Goal: Task Accomplishment & Management: Manage account settings

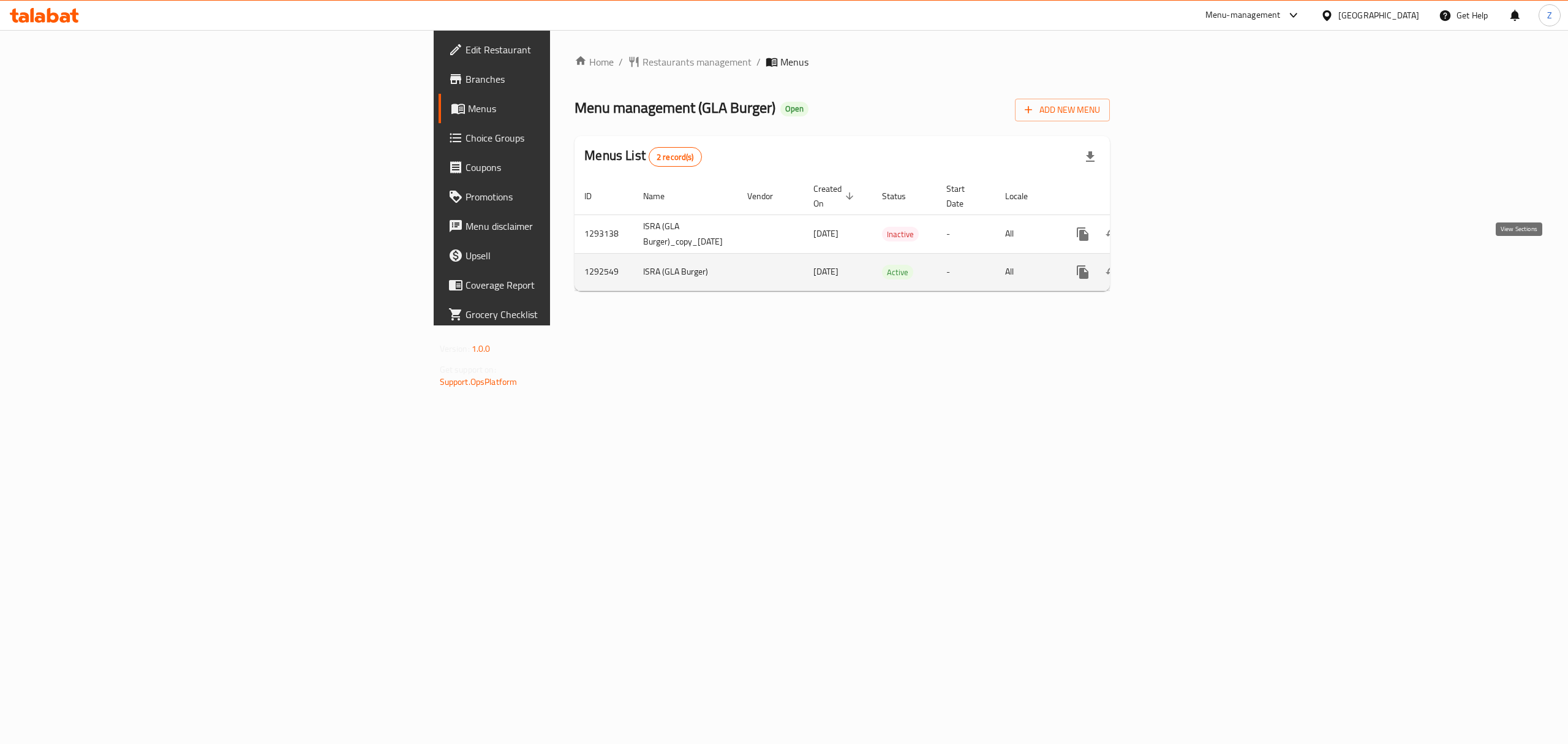
click at [1178, 265] on icon "enhanced table" at bounding box center [1171, 271] width 14 height 14
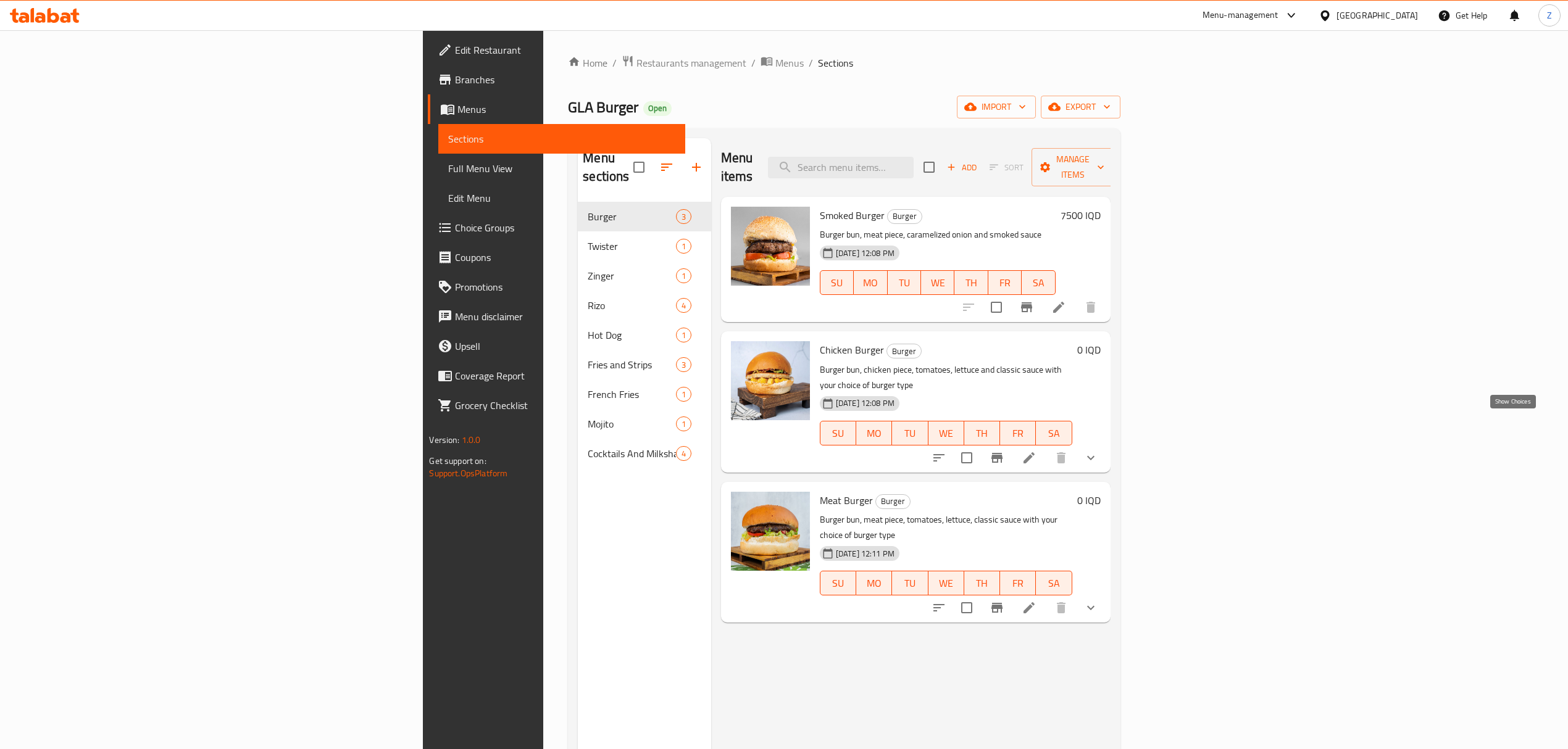
click at [1098, 450] on icon "show more" at bounding box center [1090, 457] width 14 height 14
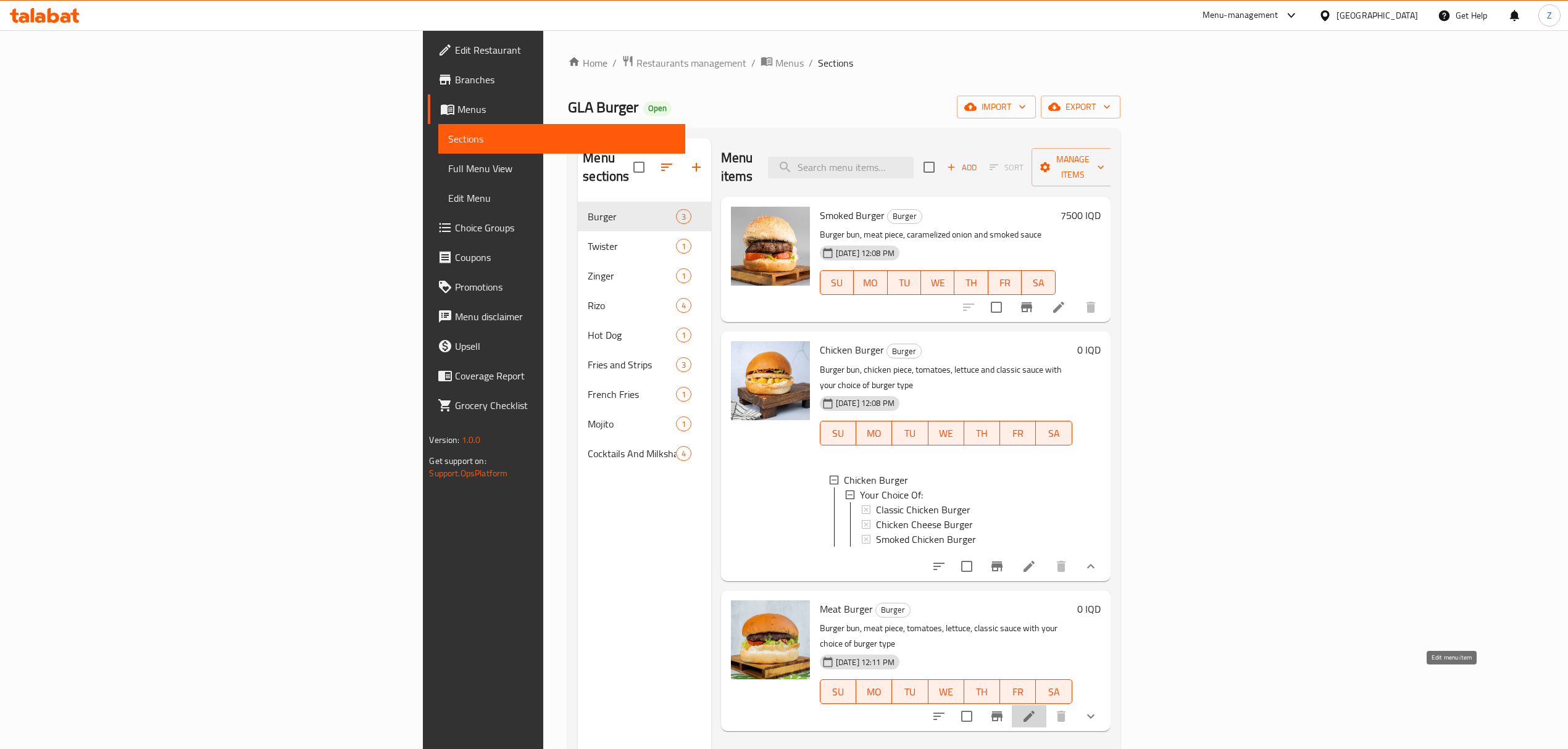
click at [1036, 709] on icon at bounding box center [1028, 715] width 14 height 14
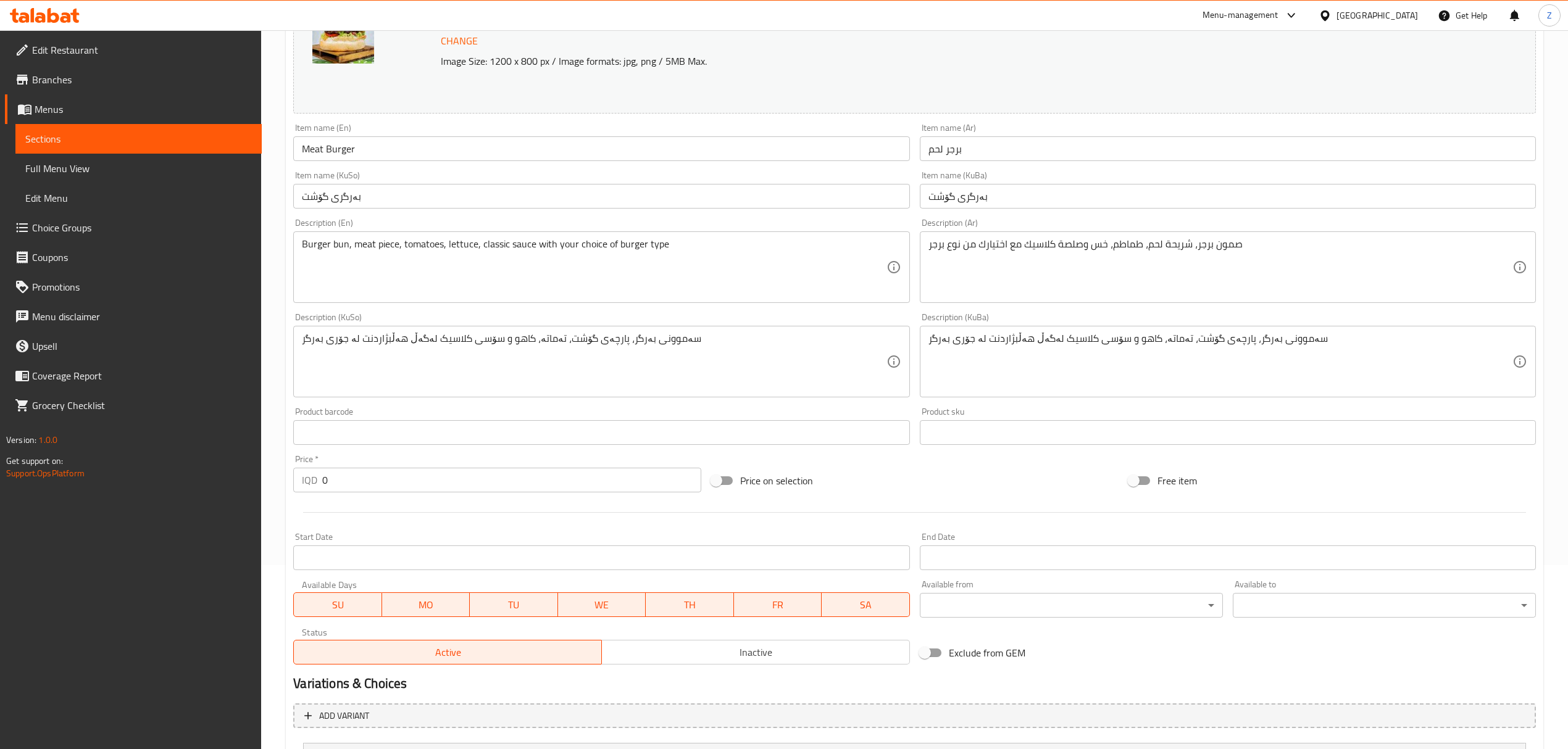
scroll to position [333, 0]
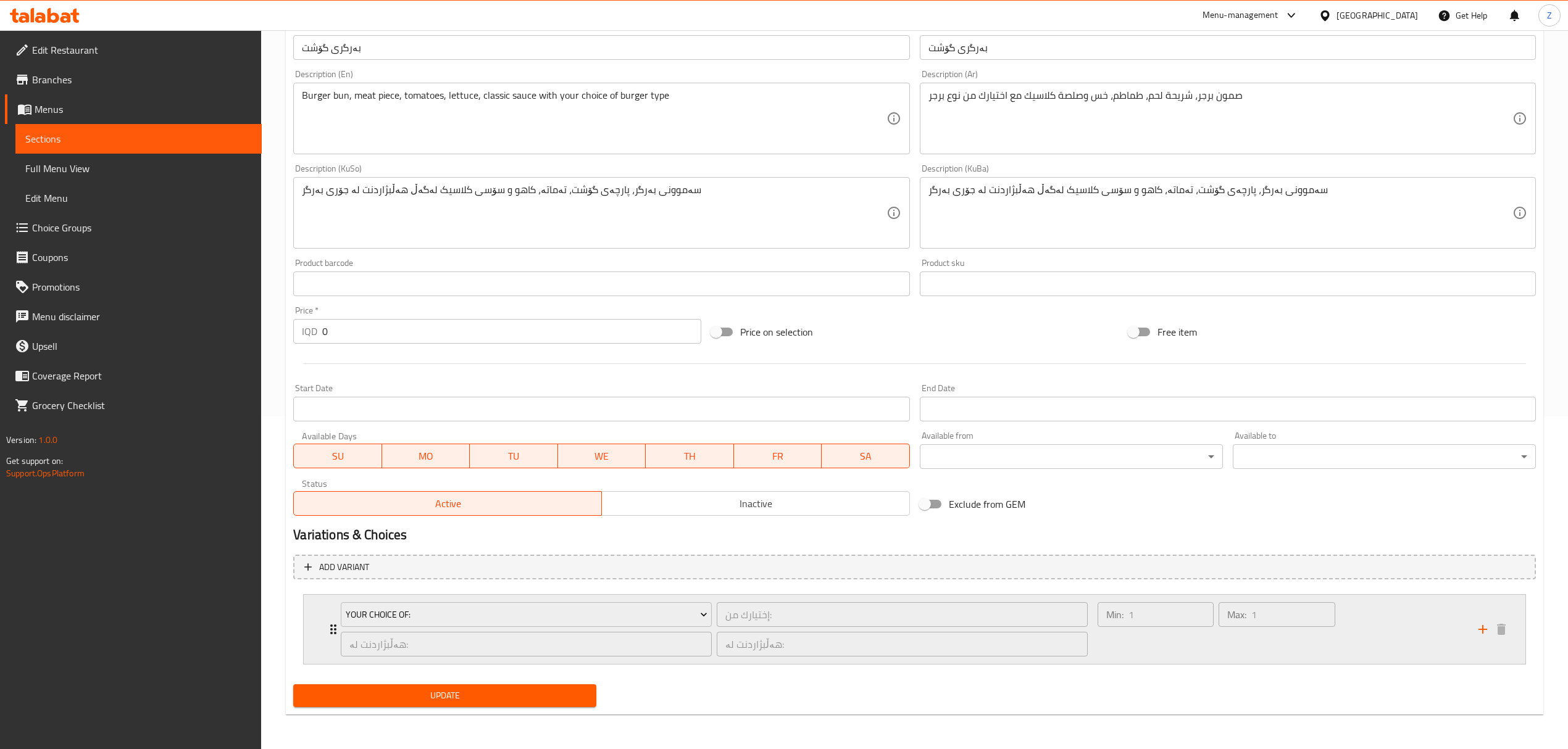
click at [332, 628] on icon "Expand" at bounding box center [333, 629] width 14 height 14
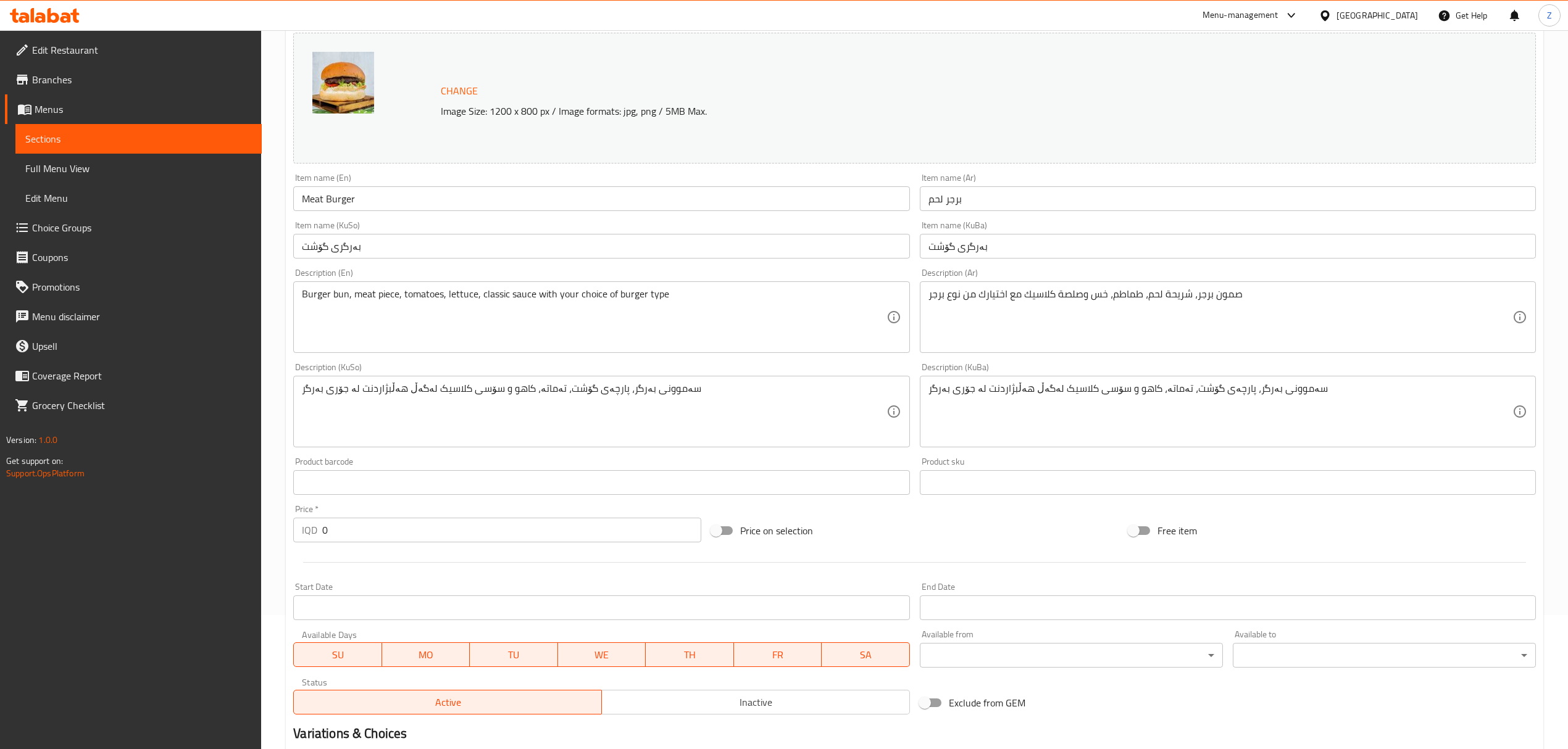
scroll to position [0, 0]
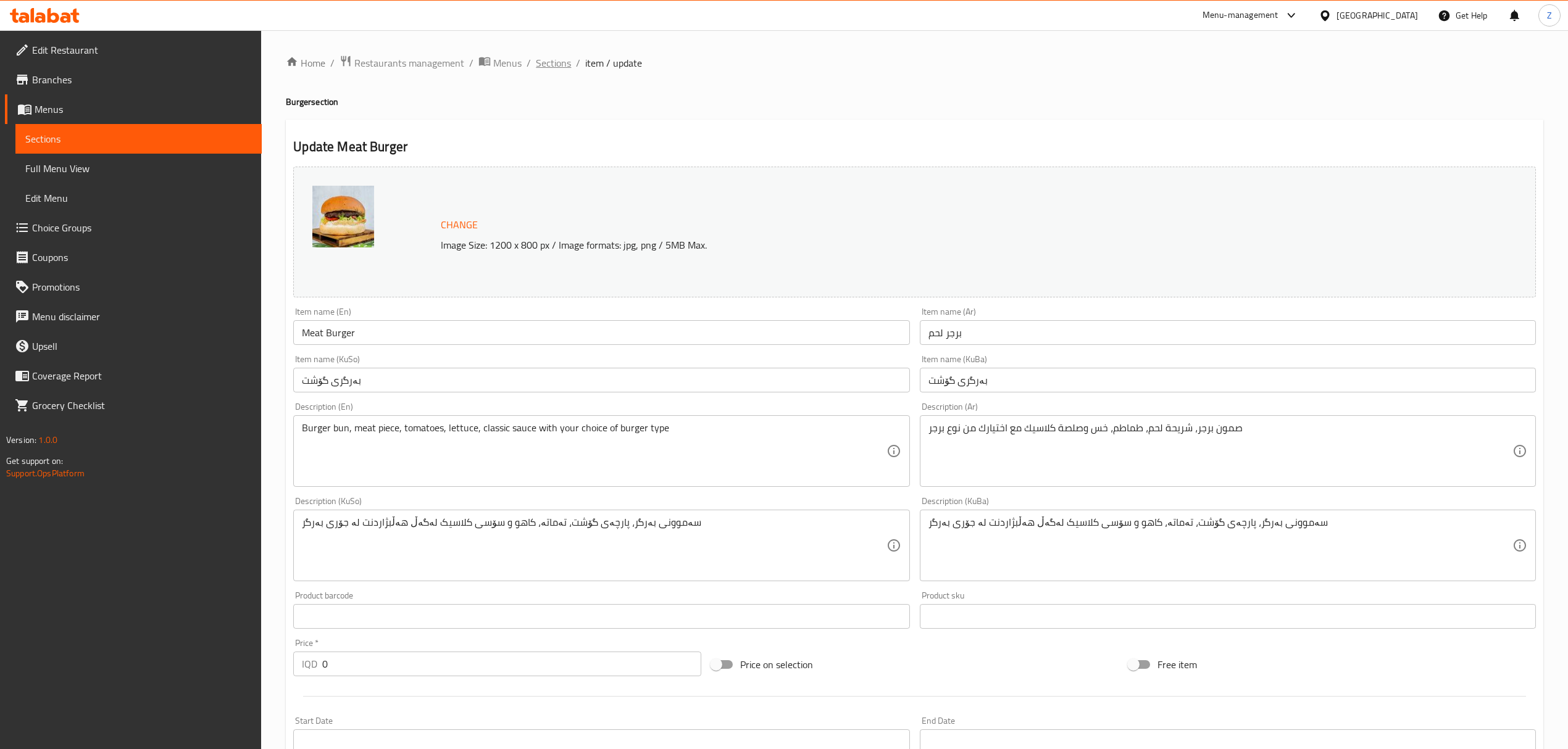
click at [561, 64] on span "Sections" at bounding box center [553, 62] width 36 height 14
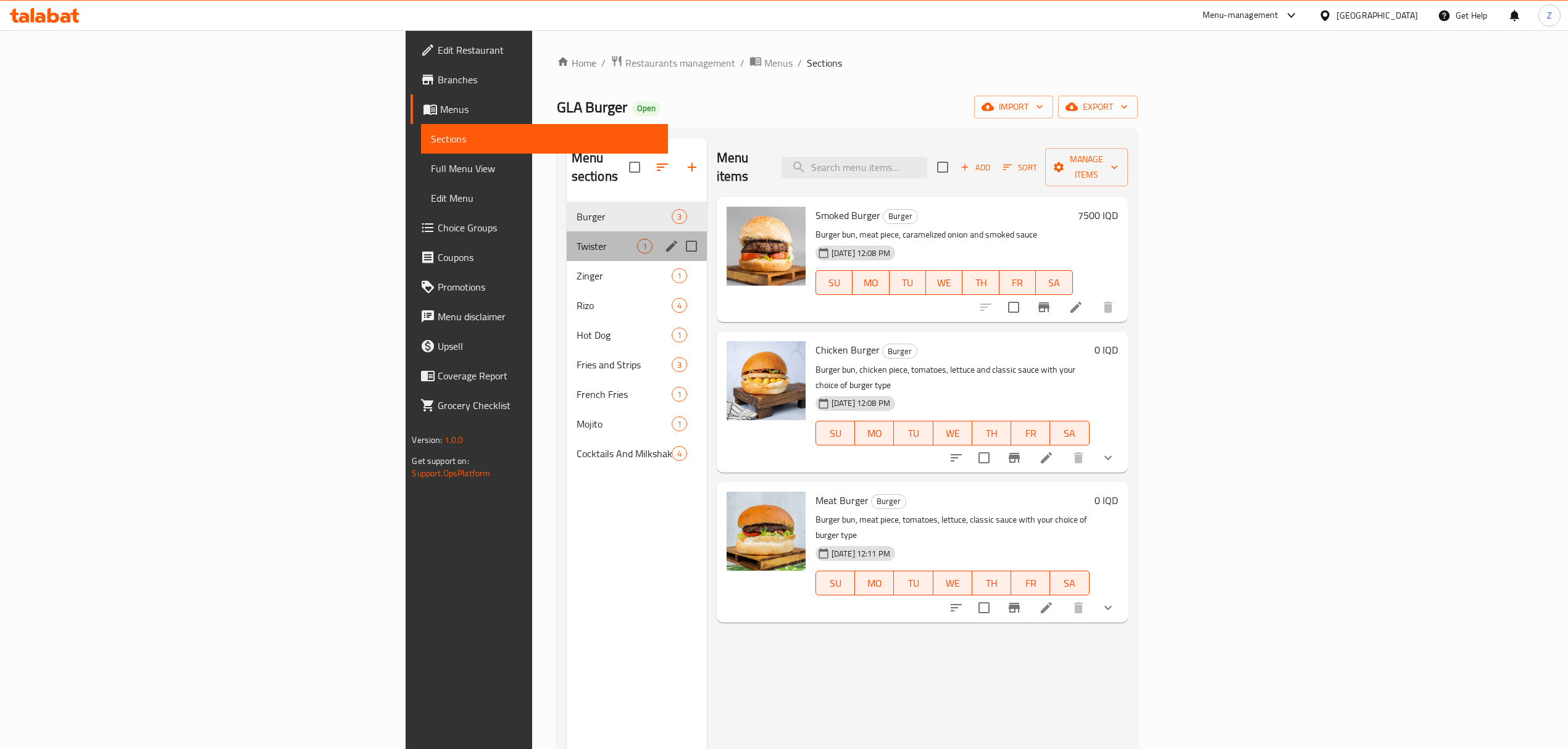
click at [567, 232] on div "Twister 1" at bounding box center [637, 246] width 140 height 30
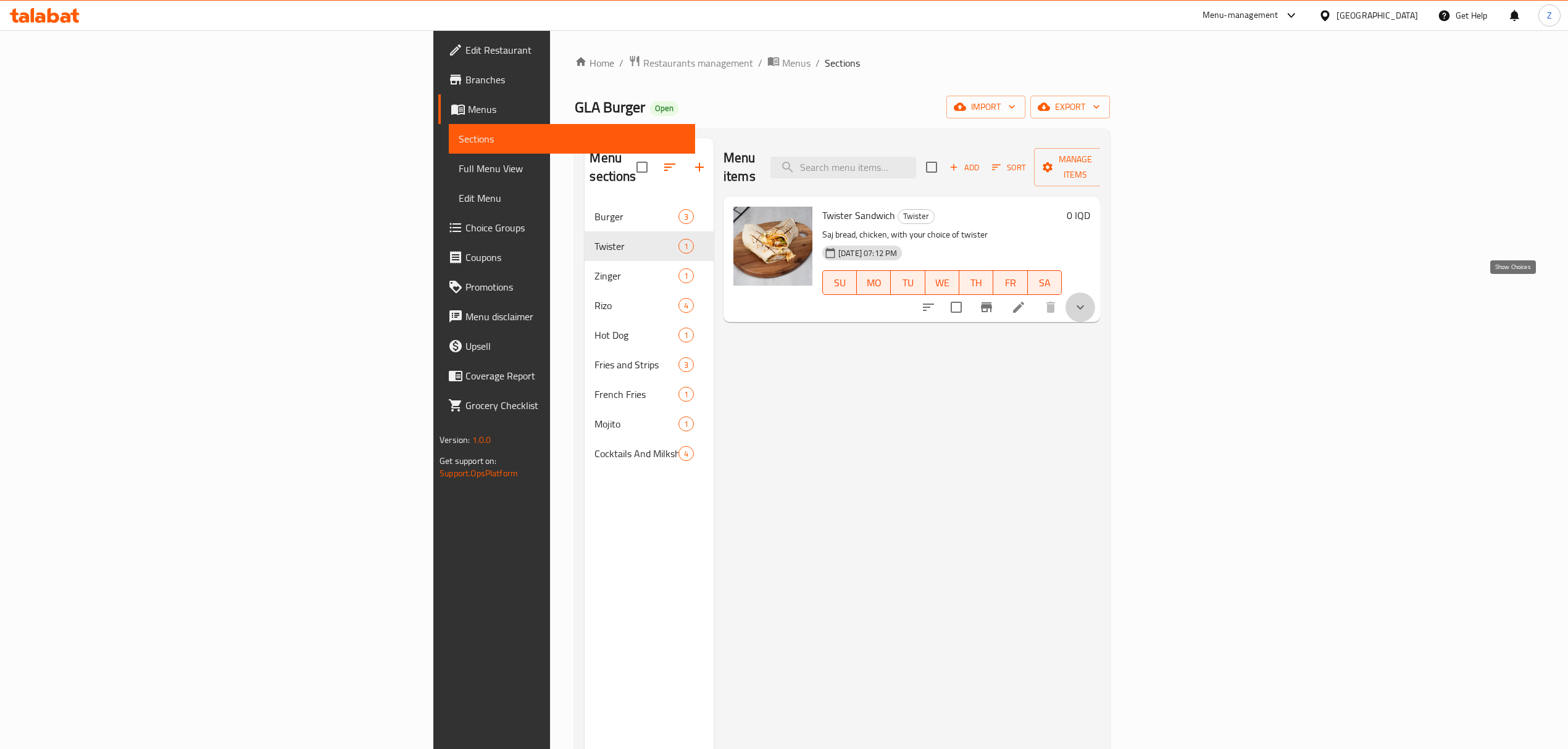
click at [1087, 300] on icon "show more" at bounding box center [1079, 307] width 14 height 14
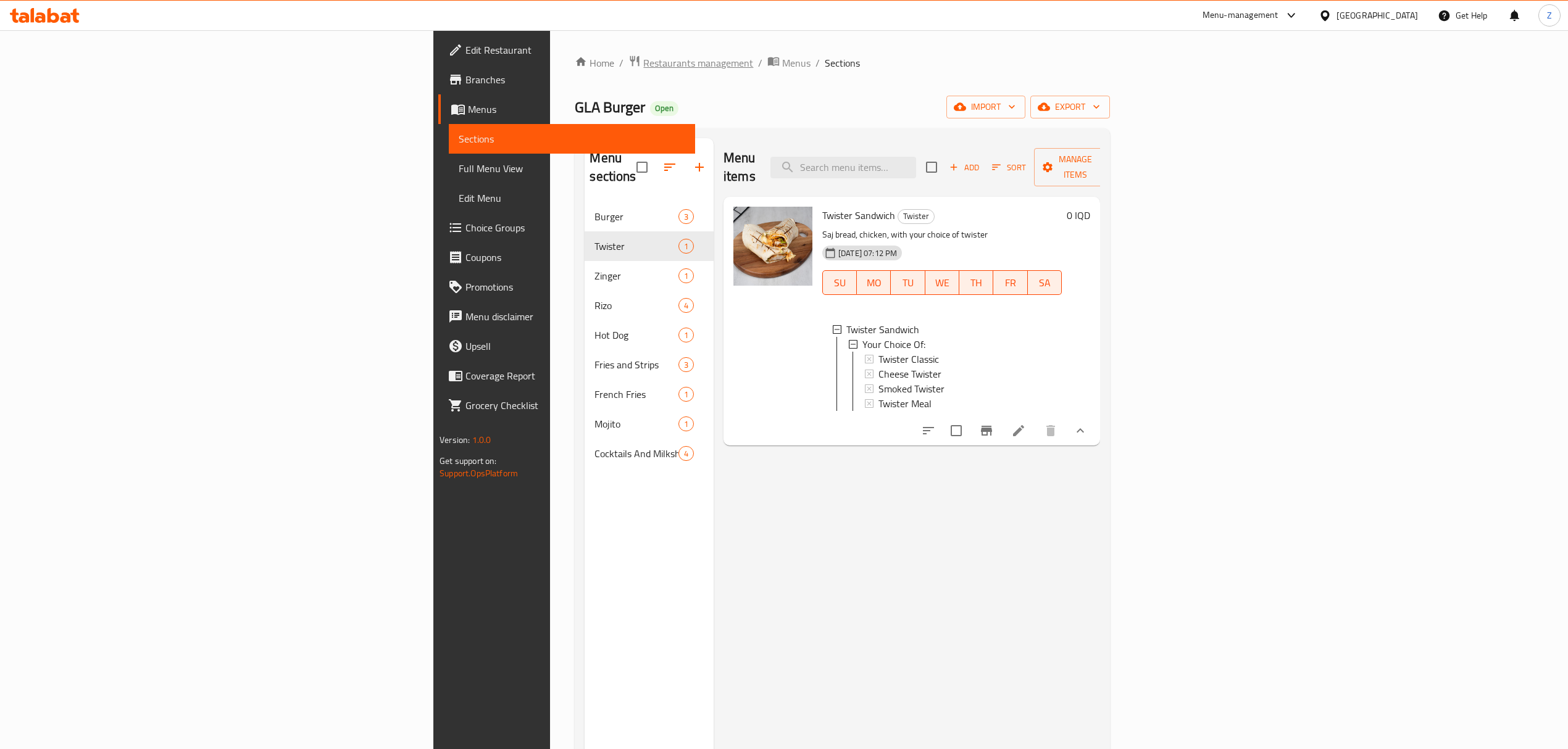
click at [644, 62] on span "Restaurants management" at bounding box center [698, 62] width 110 height 14
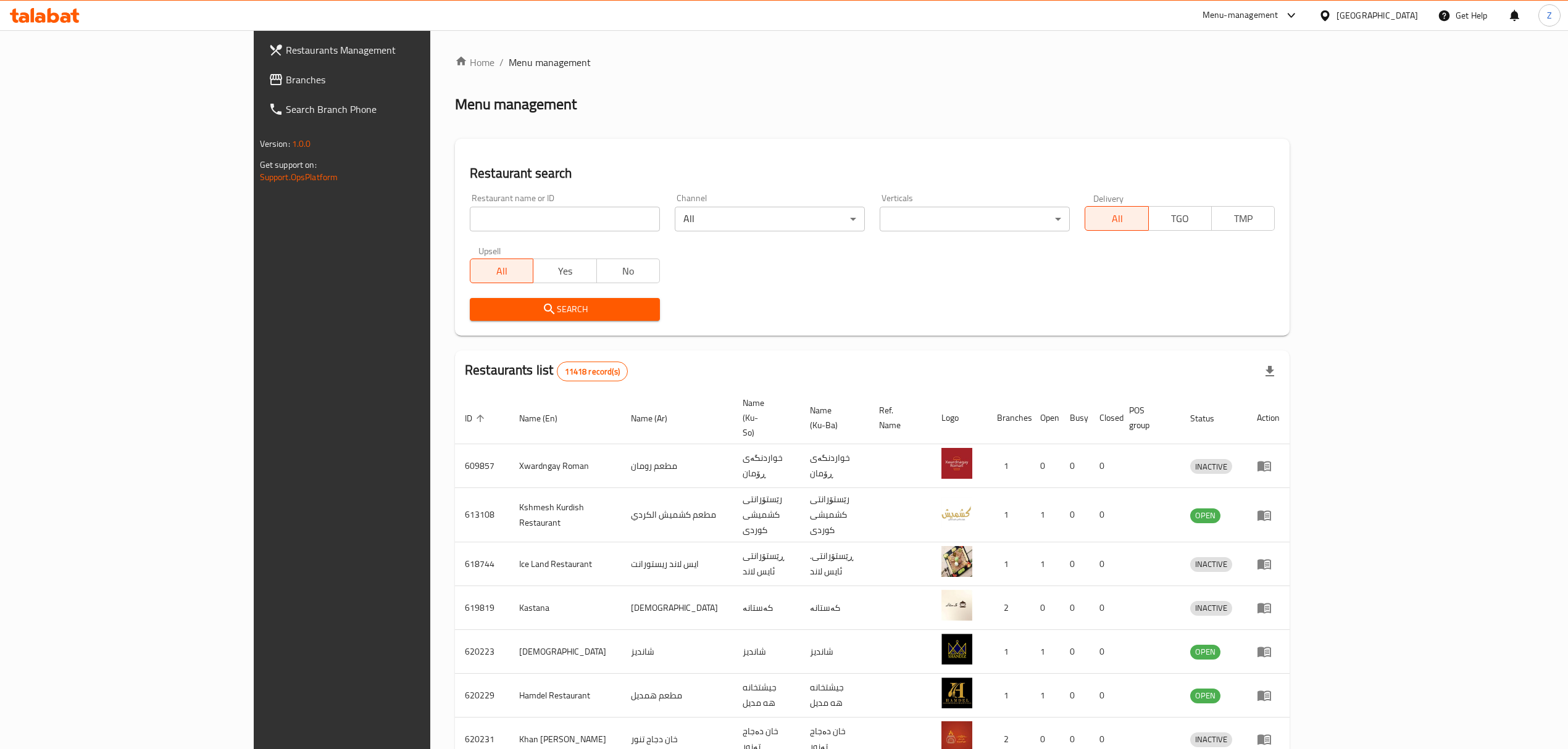
click at [519, 215] on div "Home / Menu management Menu management Restaurant search Restaurant name or ID …" at bounding box center [872, 494] width 834 height 880
click at [504, 216] on input "search" at bounding box center [565, 219] width 190 height 25
type input "عموري"
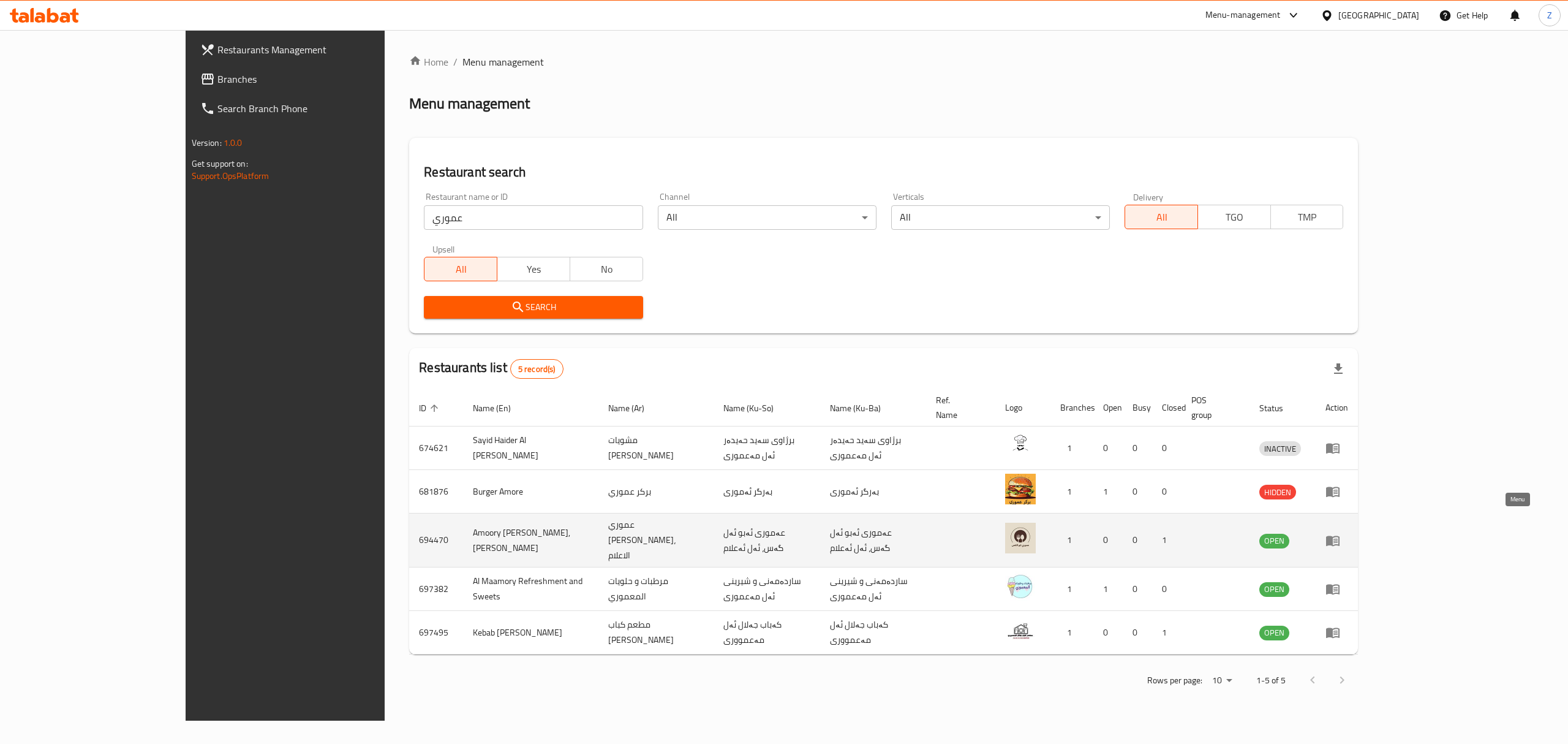
click at [1341, 533] on icon "enhanced table" at bounding box center [1332, 540] width 14 height 14
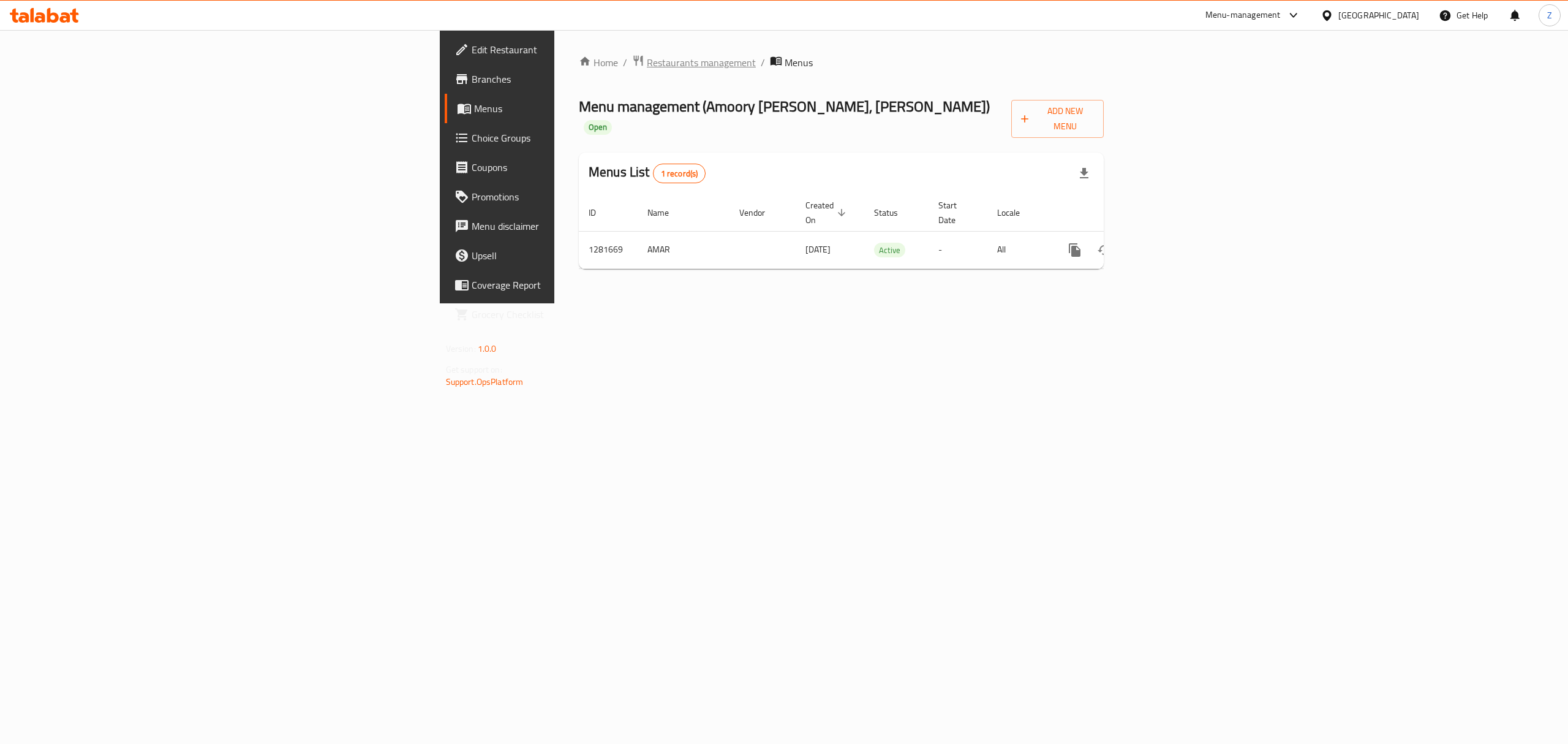
click at [647, 70] on span "Restaurants management" at bounding box center [702, 62] width 109 height 14
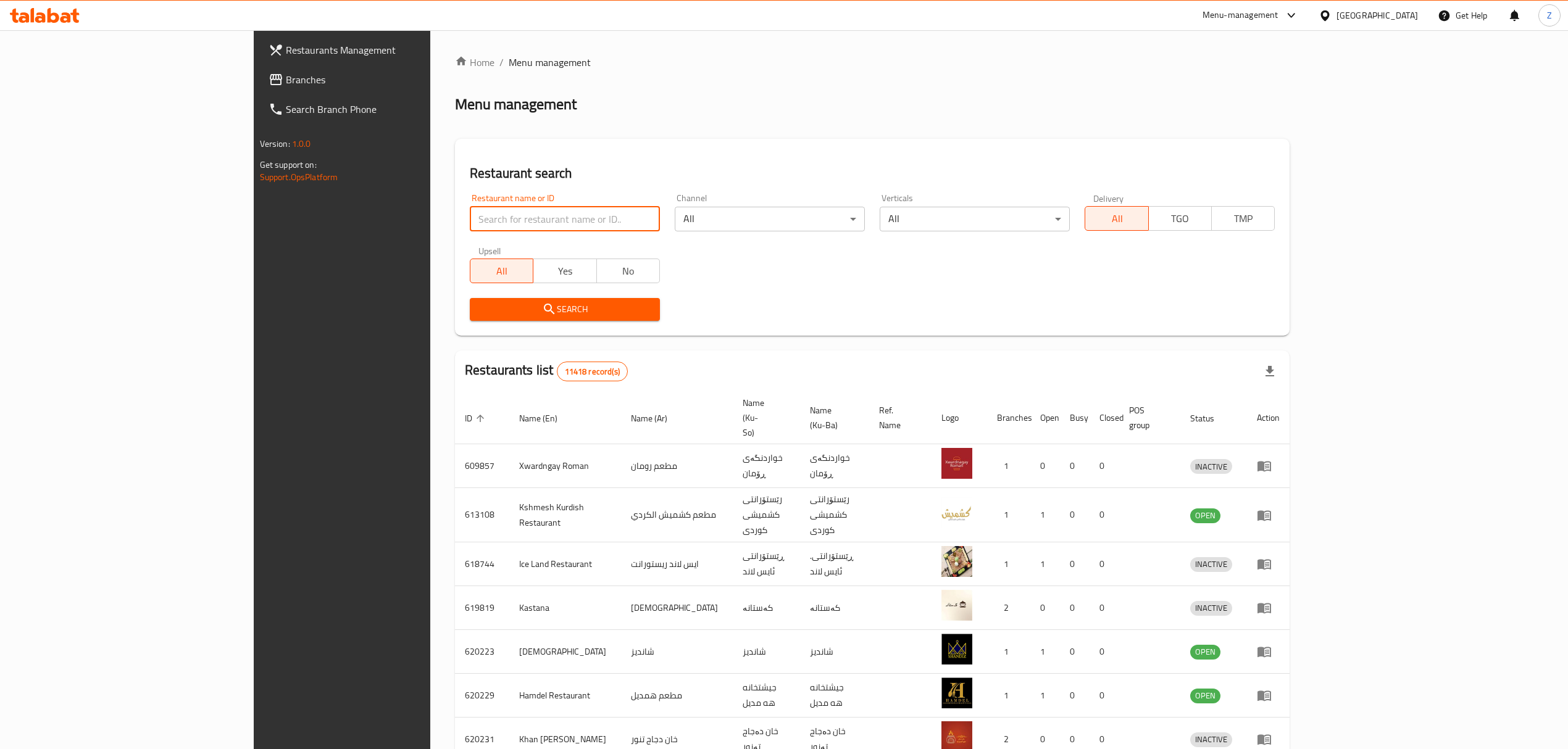
paste input "Falafel W Shawrma Beirut2"
click button "Search" at bounding box center [565, 310] width 190 height 23
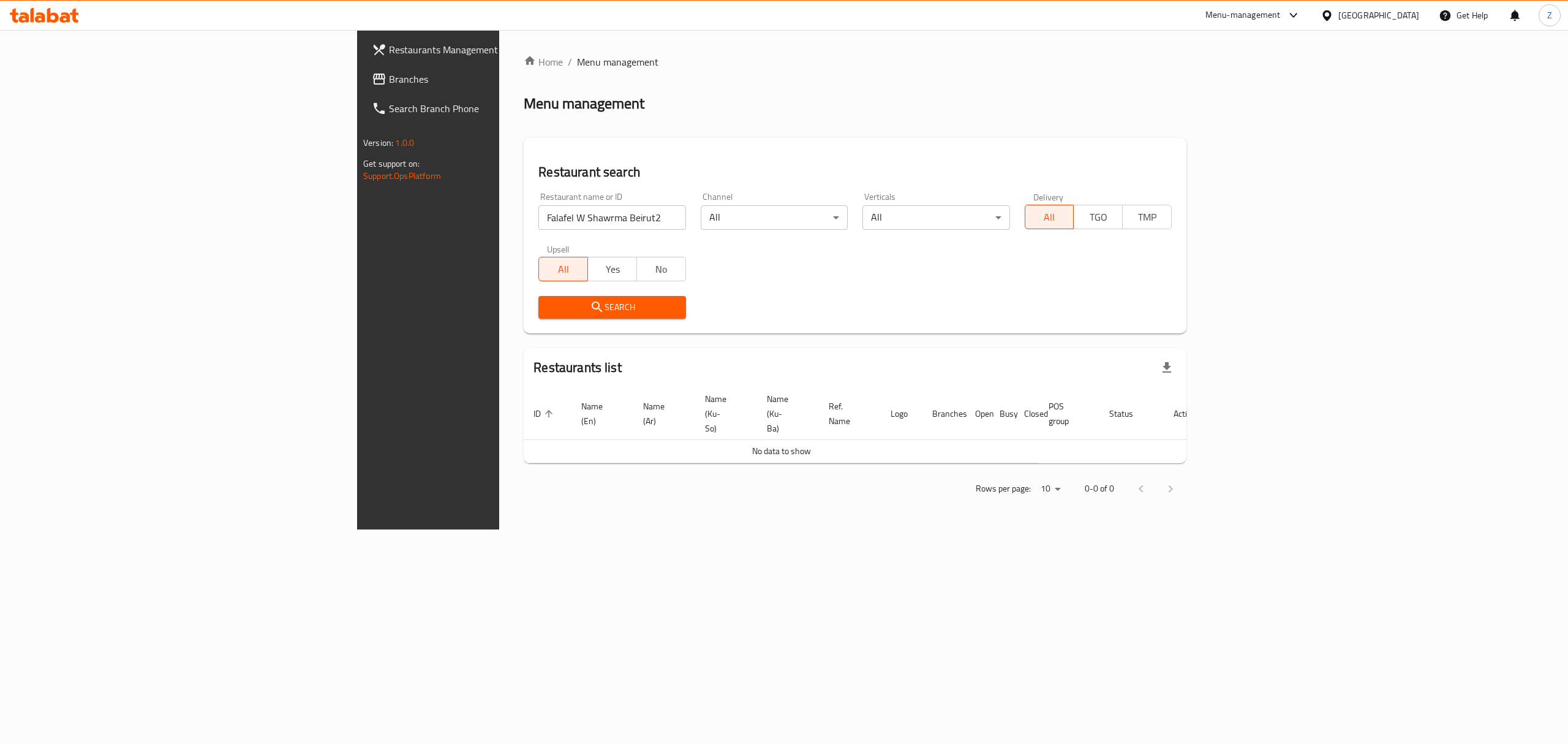
click at [531, 233] on div "Restaurant name or ID Falafel W Shawrma Beirut2 Restaurant name or ID" at bounding box center [611, 211] width 161 height 53
click at [539, 222] on input "Falafel W Shawrma Beirut2" at bounding box center [612, 218] width 147 height 25
type input "Falafel W Shawrma Beir"
click button "Search" at bounding box center [612, 308] width 147 height 23
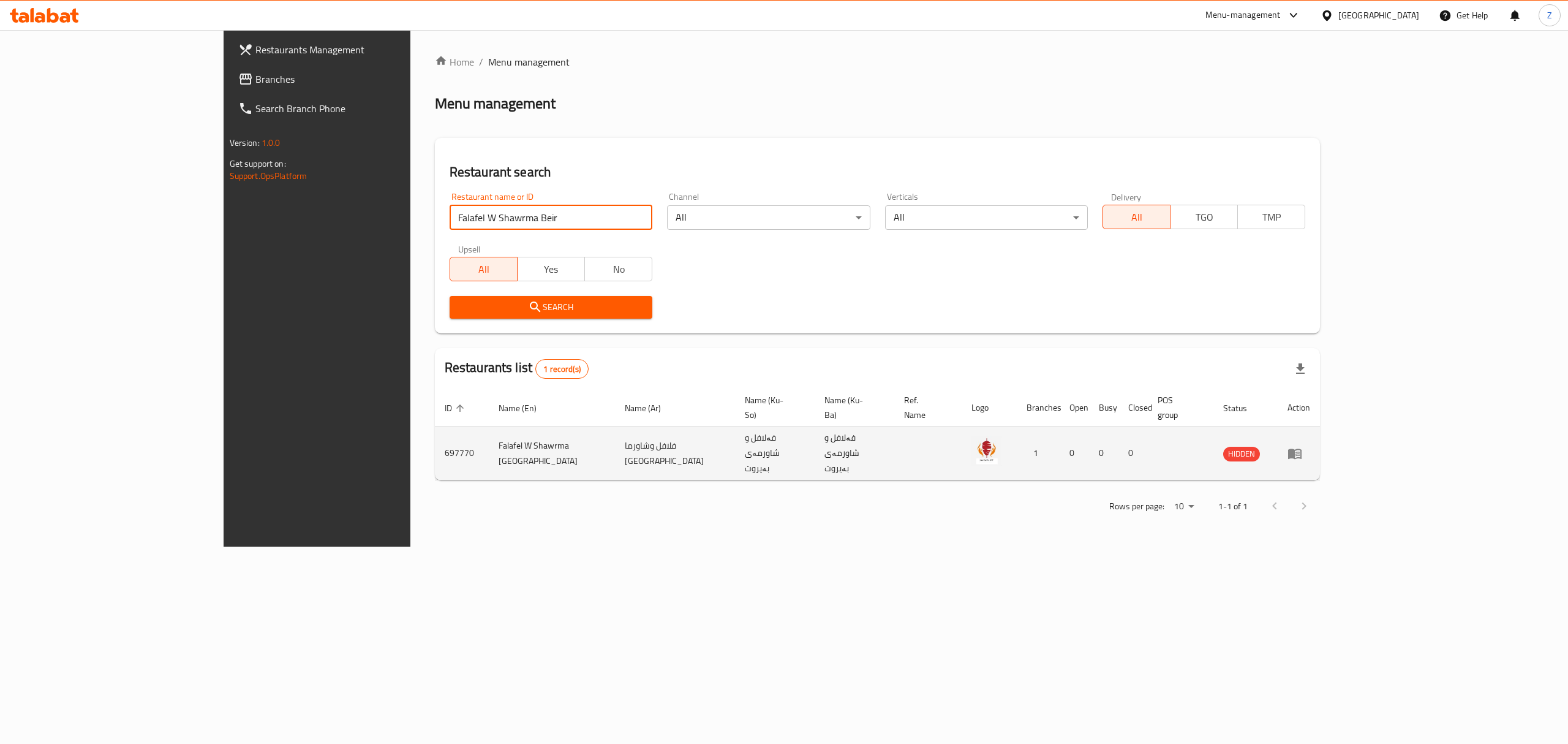
click at [1321, 427] on td "enhanced table" at bounding box center [1299, 454] width 42 height 53
click at [1303, 446] on icon "enhanced table" at bounding box center [1295, 453] width 14 height 14
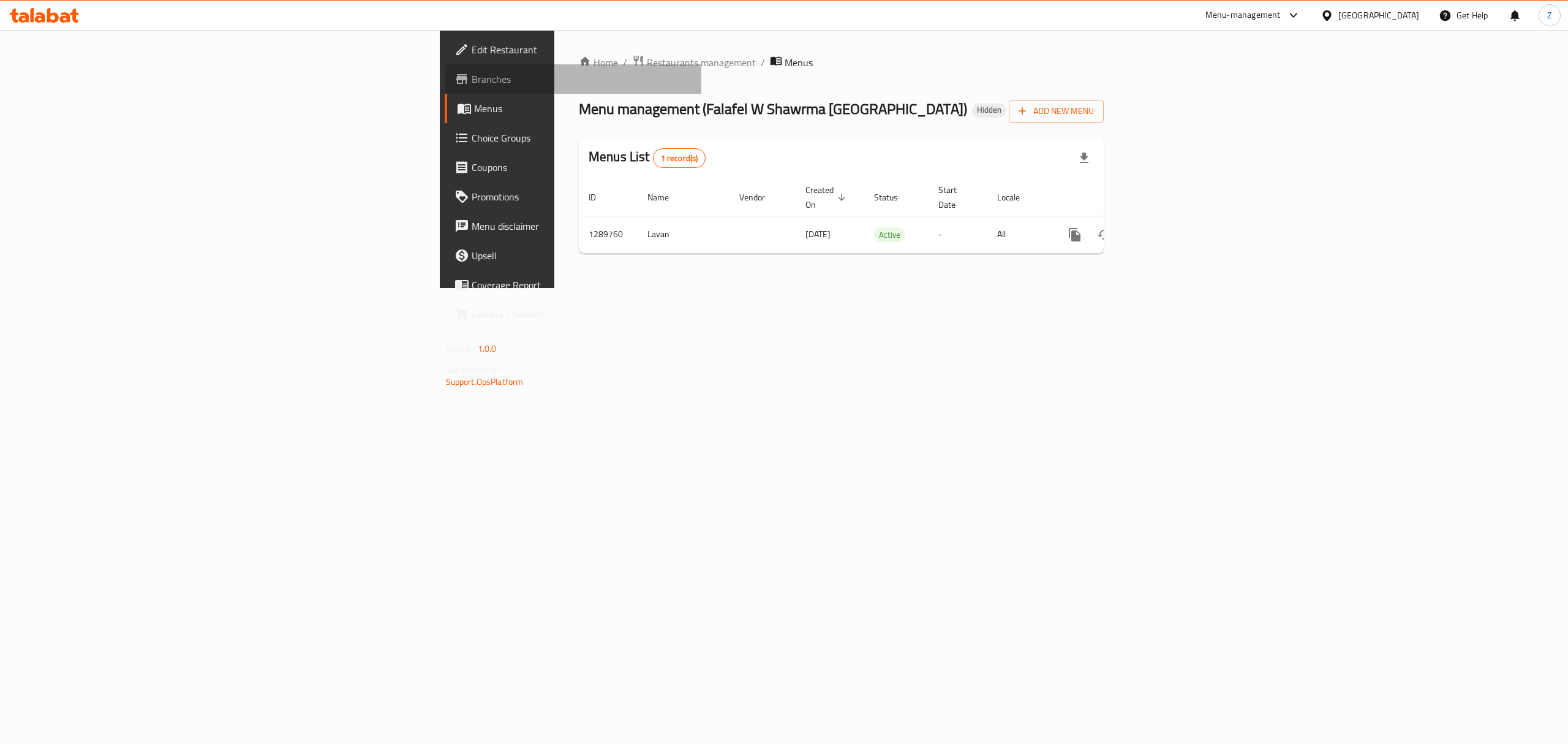
click at [445, 86] on link "Branches" at bounding box center [573, 78] width 257 height 30
click at [472, 83] on span "Branches" at bounding box center [582, 78] width 221 height 14
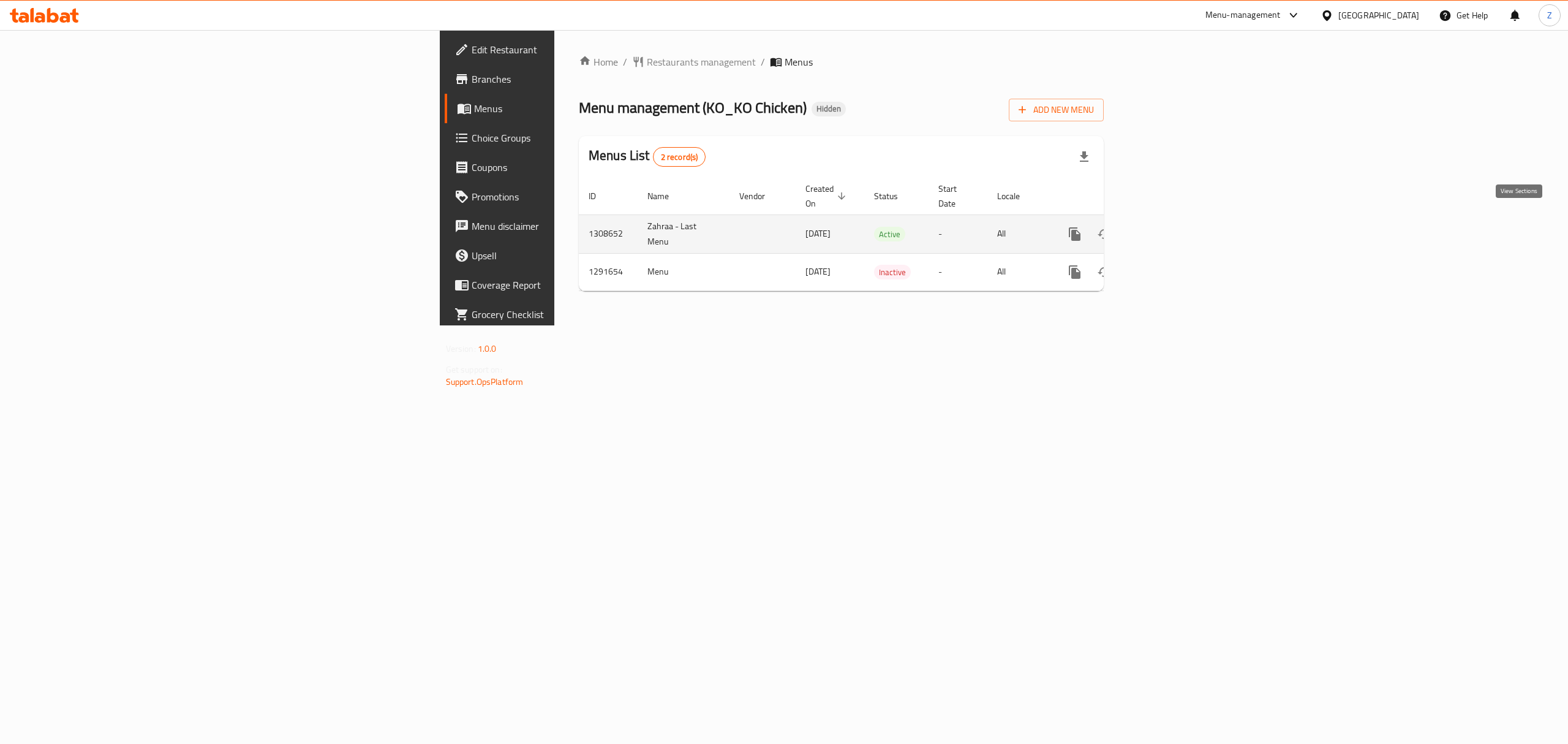
click at [1169, 228] on icon "enhanced table" at bounding box center [1164, 234] width 11 height 11
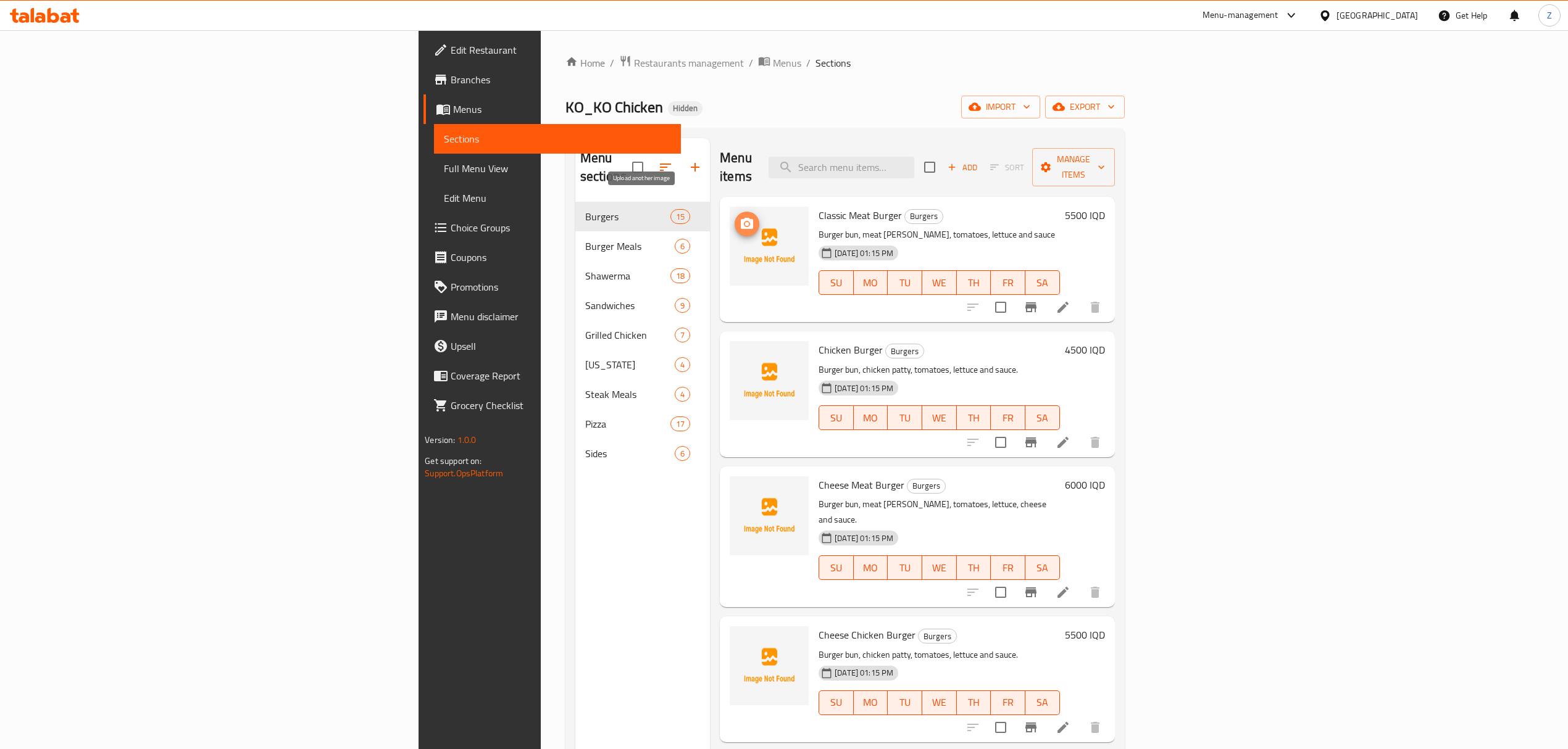
click at [740, 216] on icon "upload picture" at bounding box center [746, 223] width 14 height 14
click at [741, 217] on icon "upload picture" at bounding box center [746, 223] width 13 height 12
click at [740, 351] on icon "upload picture" at bounding box center [746, 358] width 14 height 14
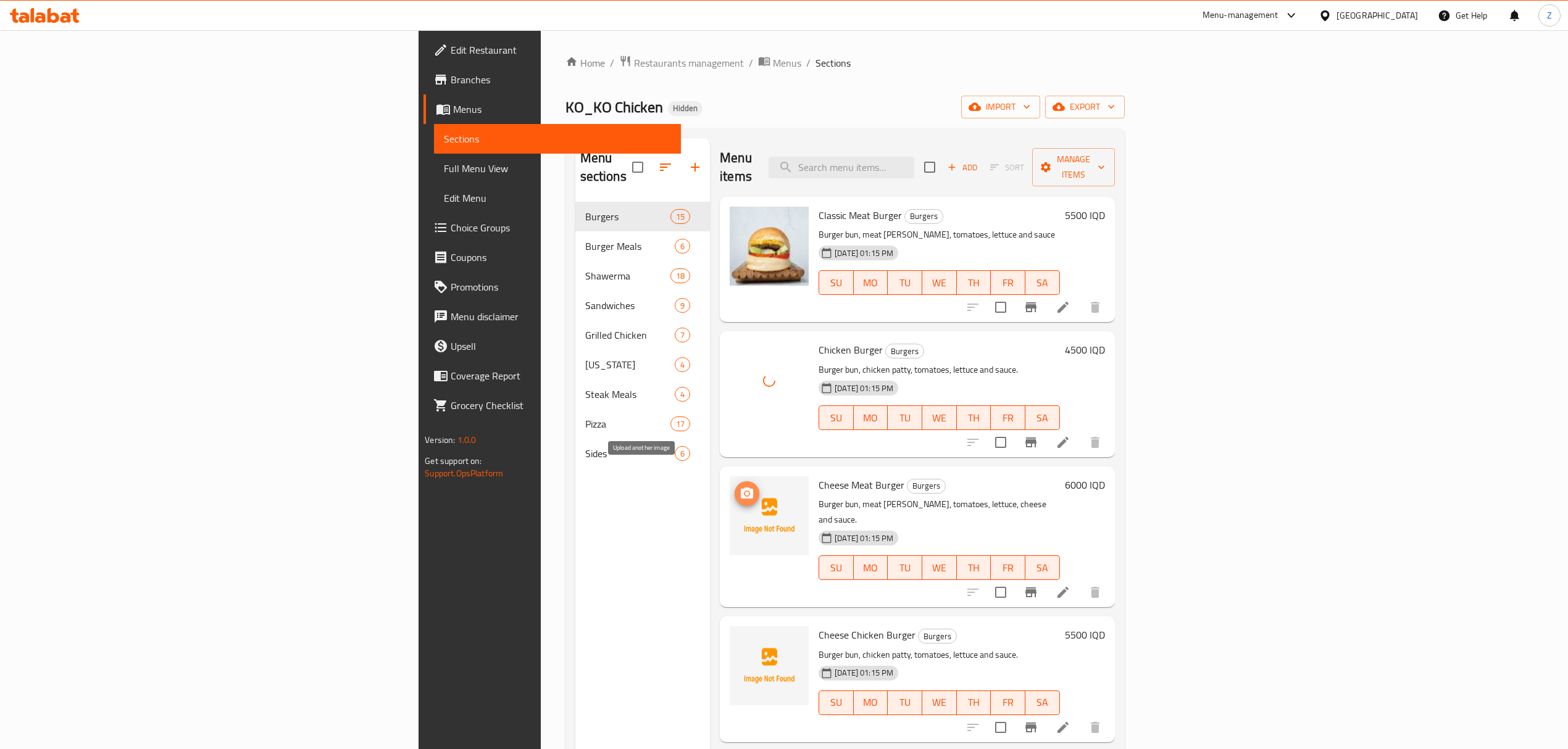
click at [740, 487] on icon "upload picture" at bounding box center [746, 493] width 14 height 14
click at [741, 487] on icon "upload picture" at bounding box center [746, 493] width 13 height 12
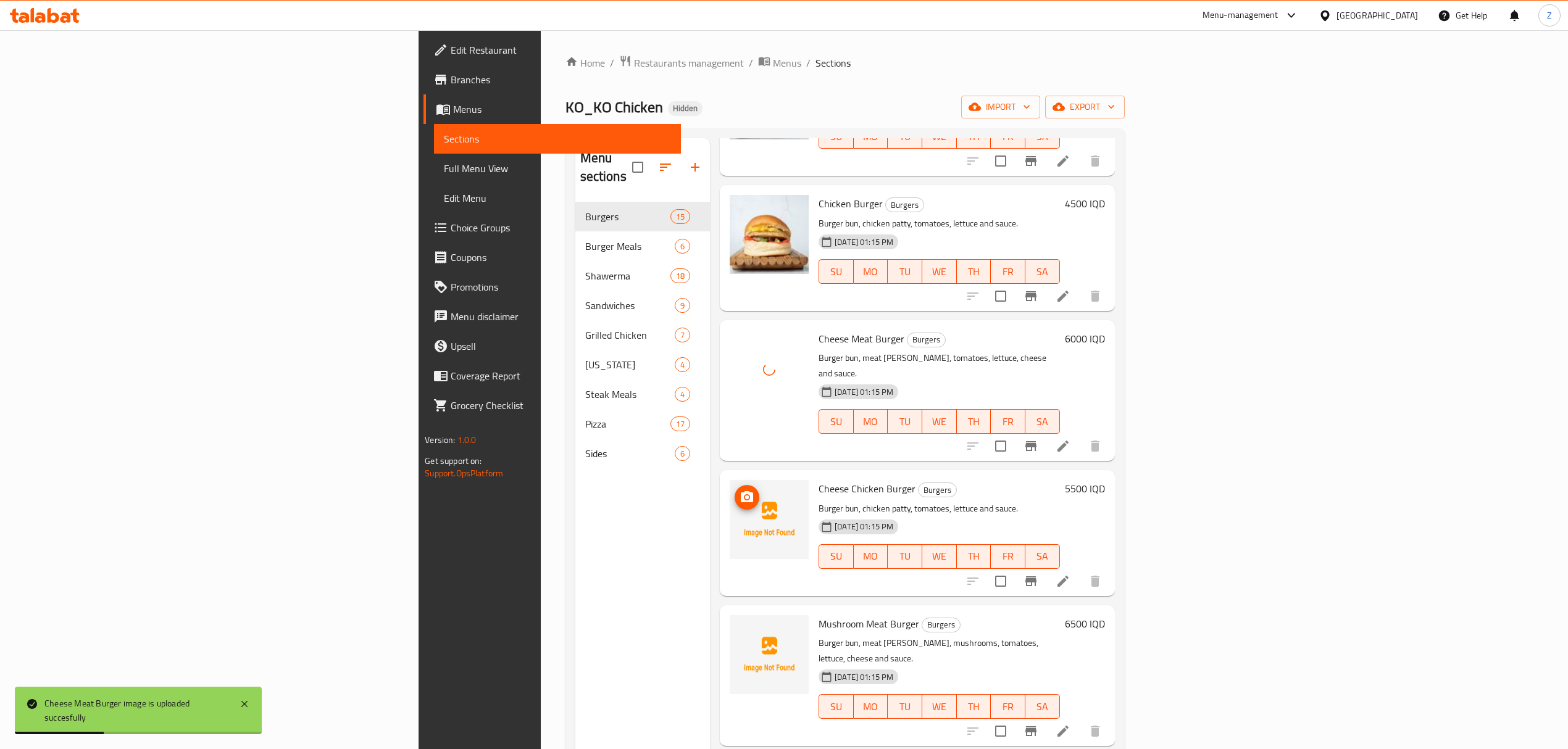
scroll to position [147, 0]
click at [741, 490] on icon "upload picture" at bounding box center [746, 496] width 13 height 12
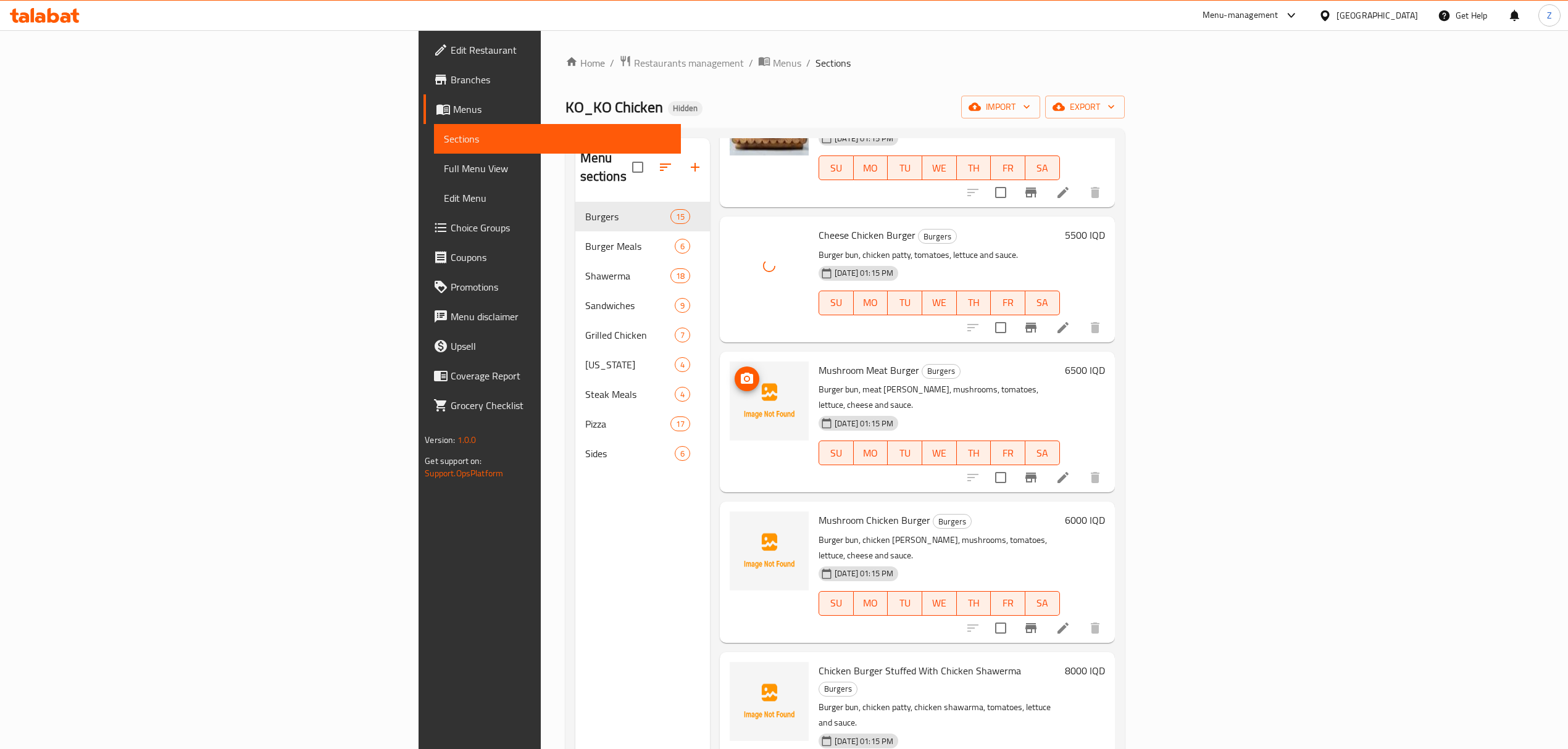
scroll to position [400, 0]
click at [735, 365] on button "upload picture" at bounding box center [747, 378] width 25 height 25
click at [740, 521] on icon "upload picture" at bounding box center [746, 528] width 14 height 14
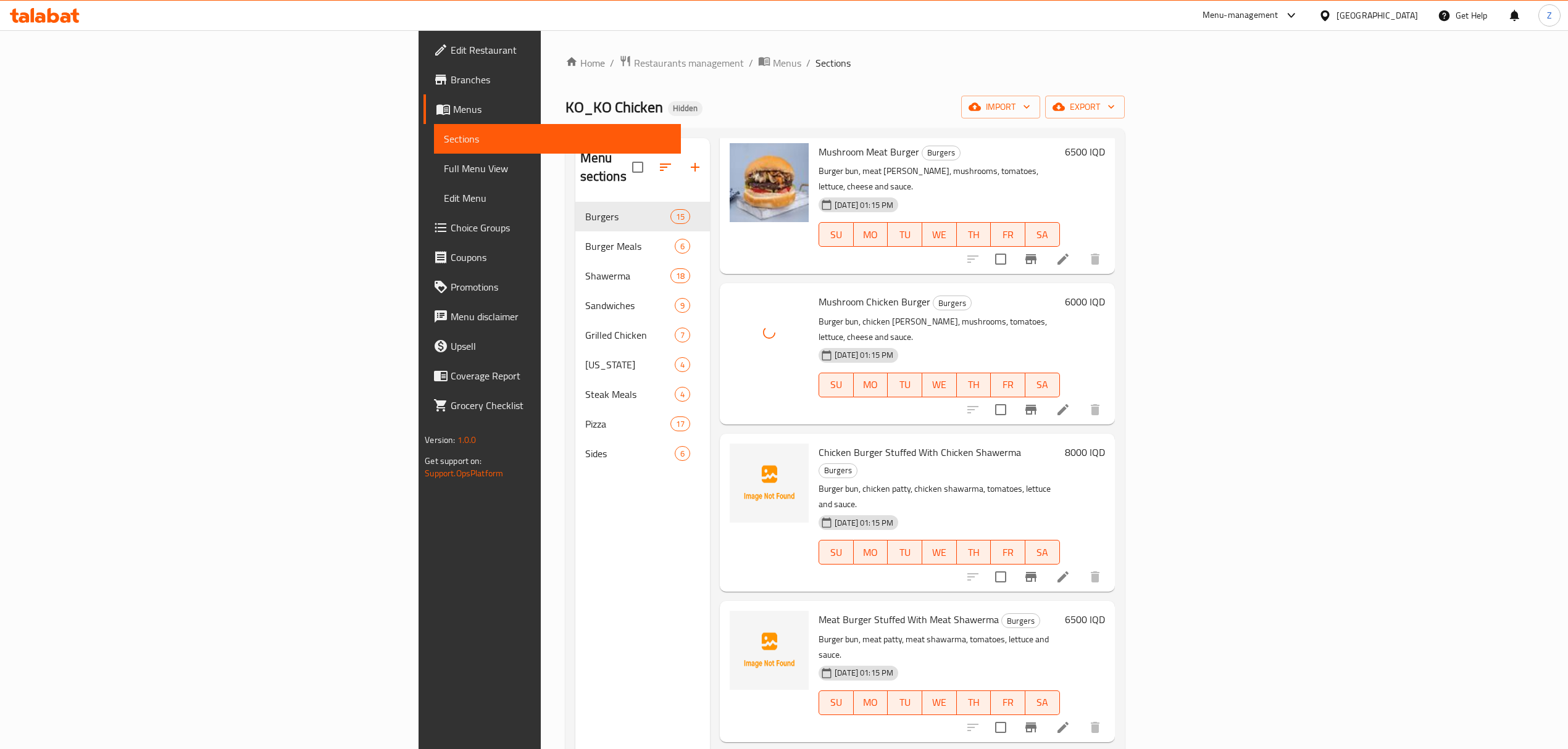
scroll to position [620, 0]
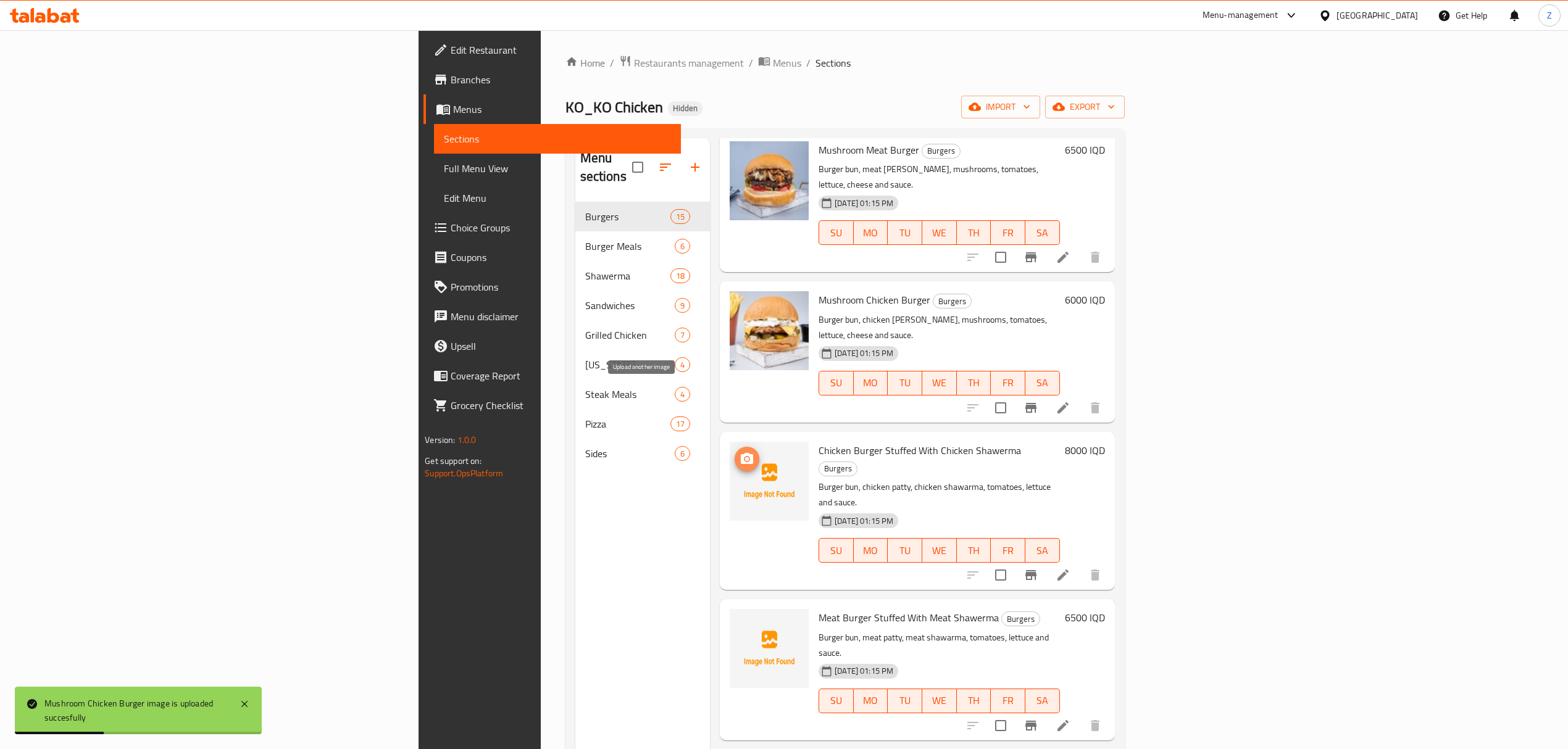
click at [741, 453] on icon "upload picture" at bounding box center [746, 459] width 13 height 12
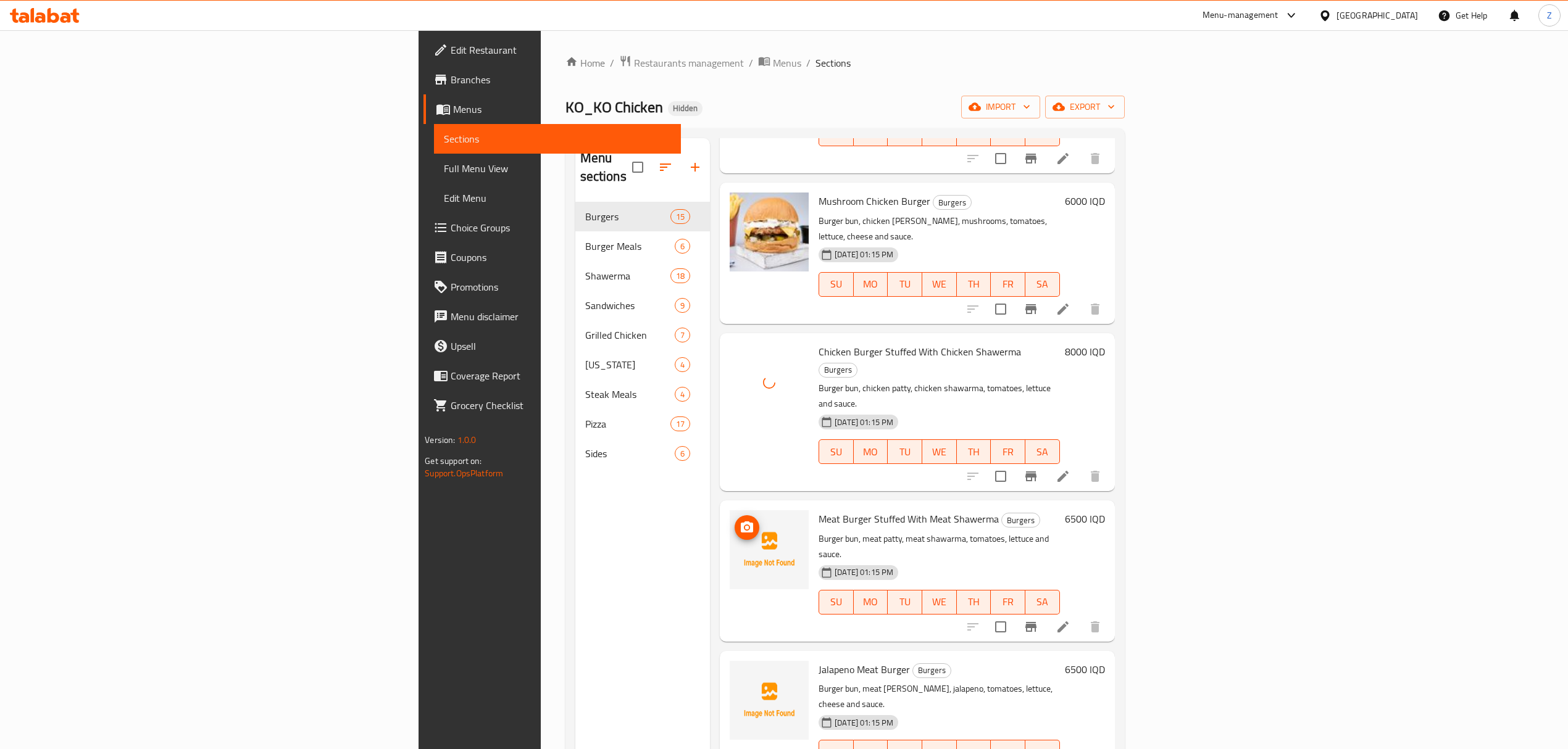
scroll to position [719, 0]
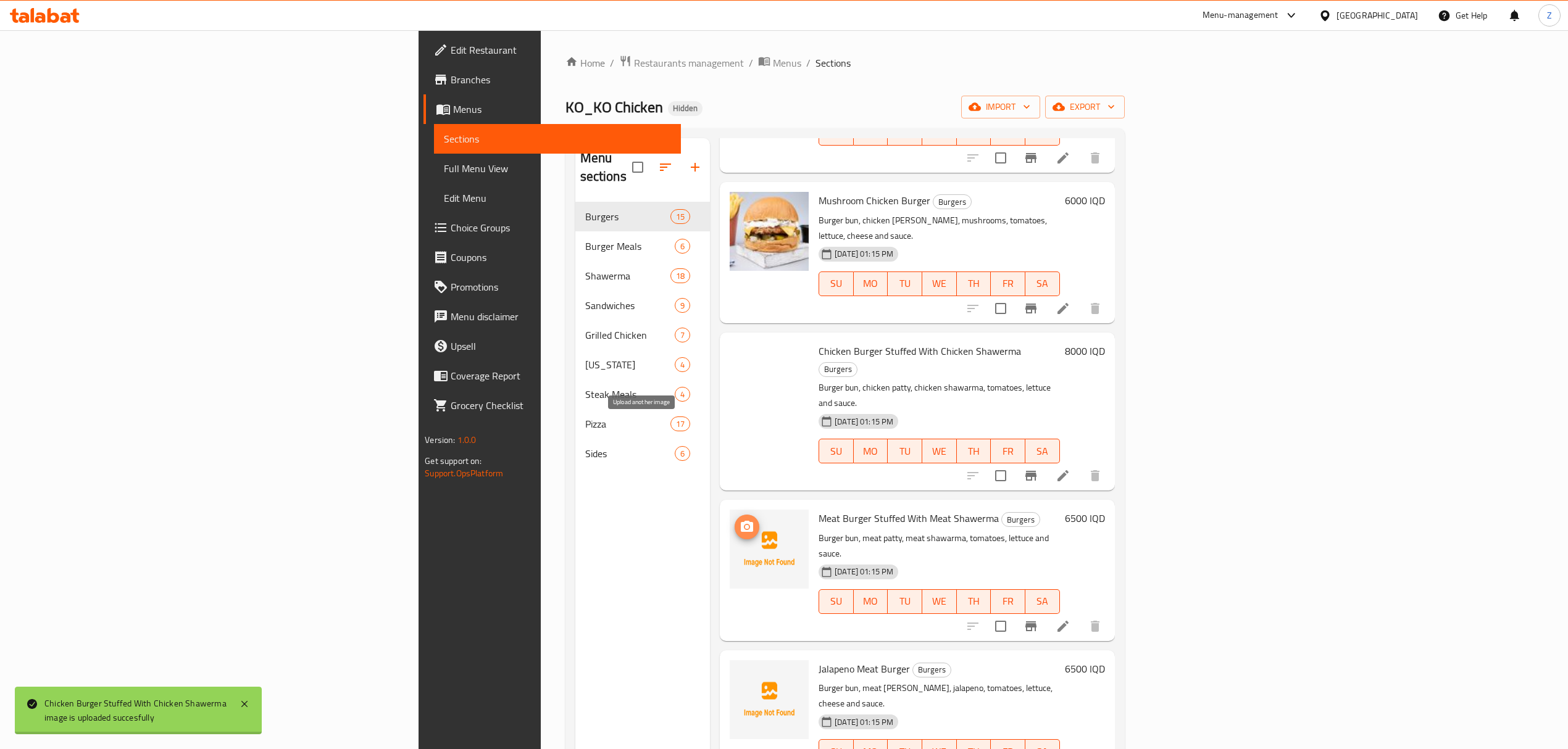
click at [741, 521] on icon "upload picture" at bounding box center [746, 527] width 13 height 12
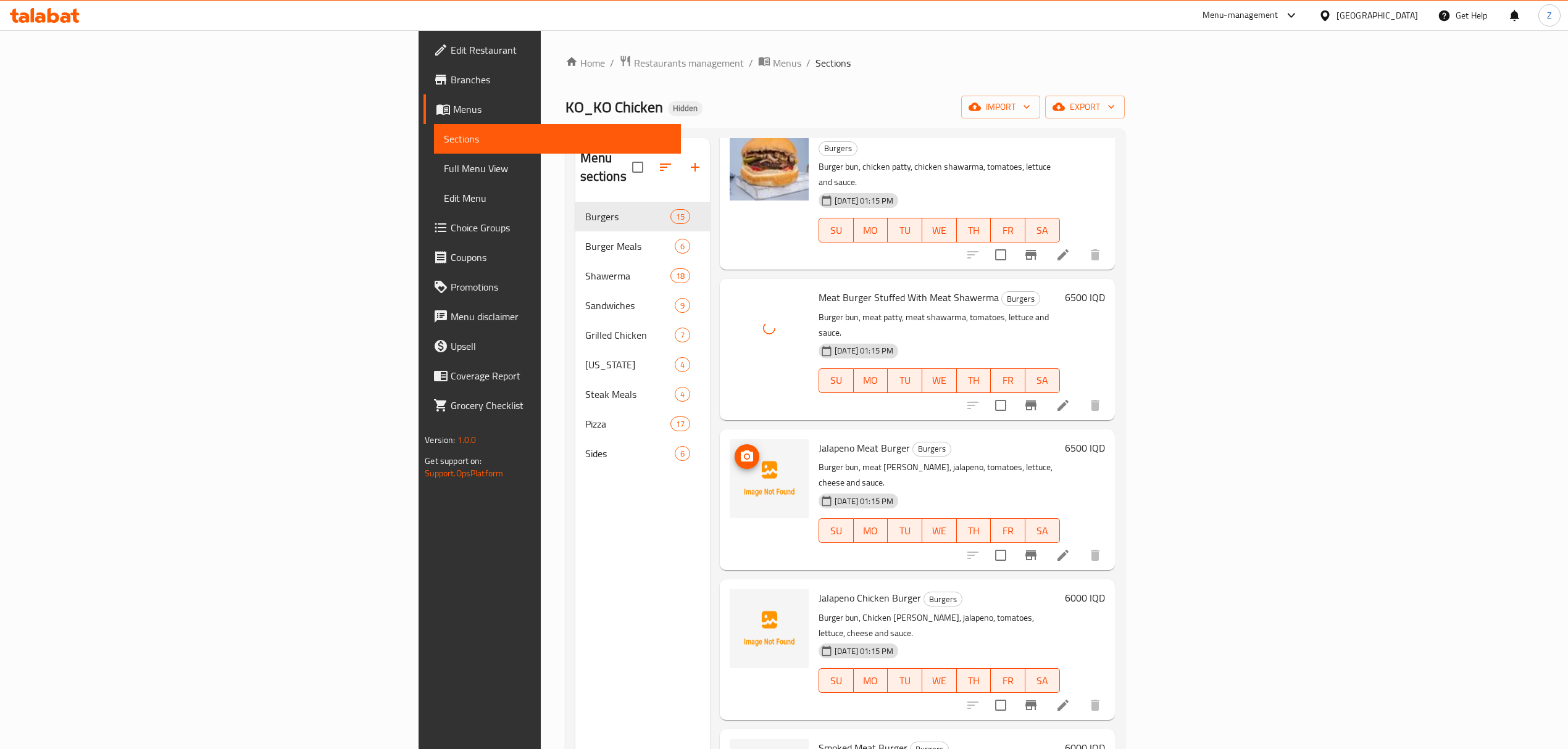
scroll to position [940, 0]
click at [740, 448] on icon "upload picture" at bounding box center [746, 455] width 14 height 14
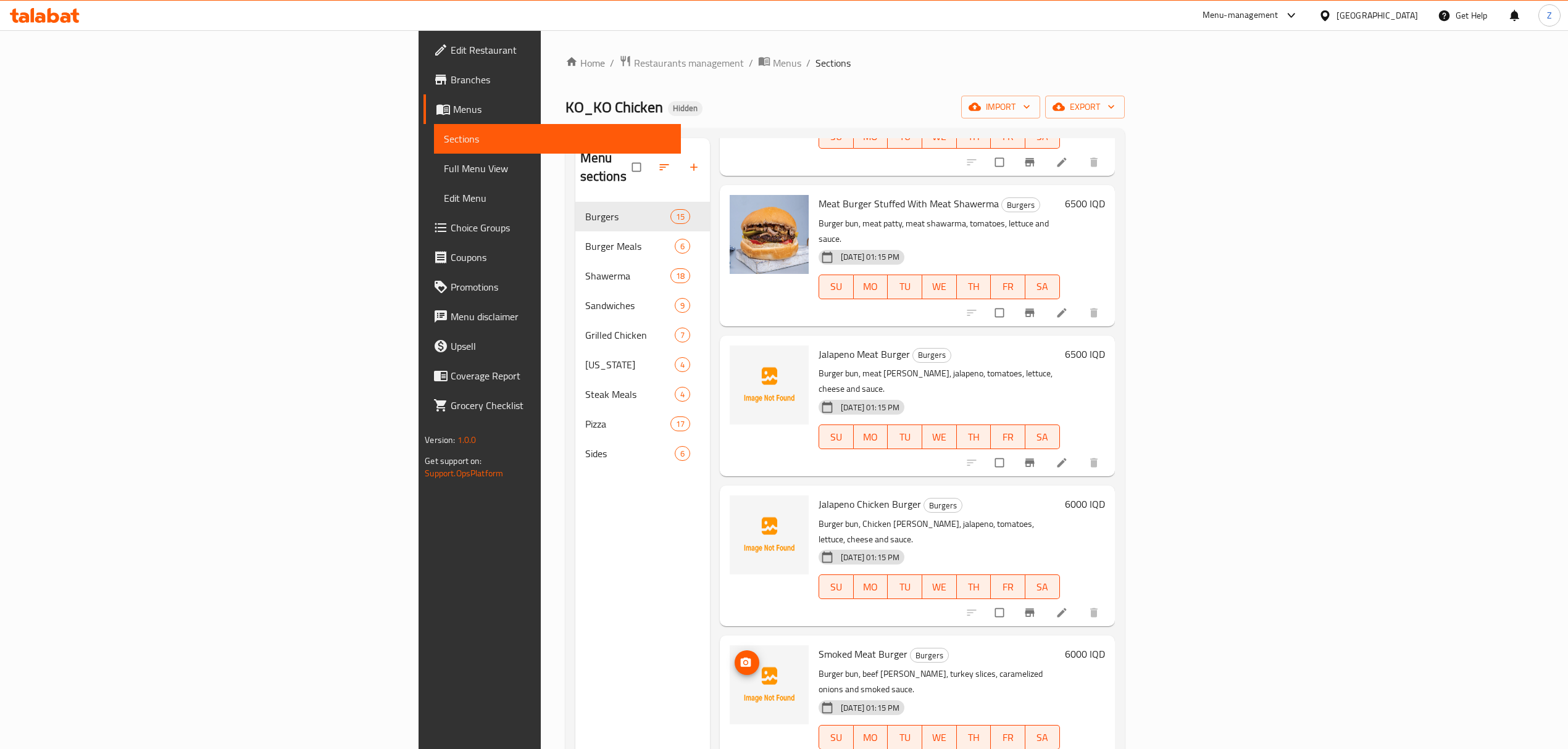
scroll to position [1045, 0]
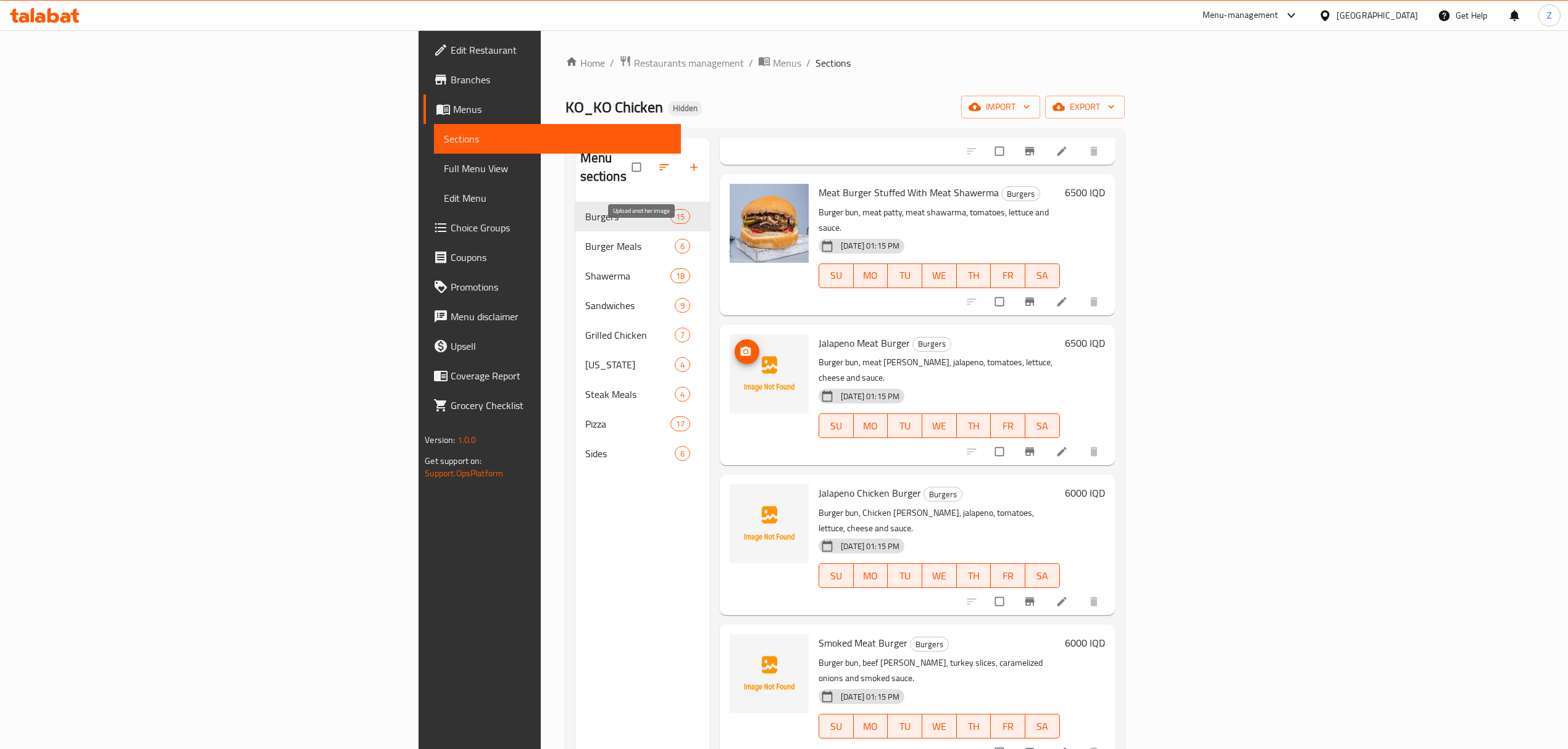
click at [741, 346] on icon "upload picture" at bounding box center [746, 351] width 11 height 10
click at [741, 496] on icon "upload picture" at bounding box center [746, 501] width 11 height 10
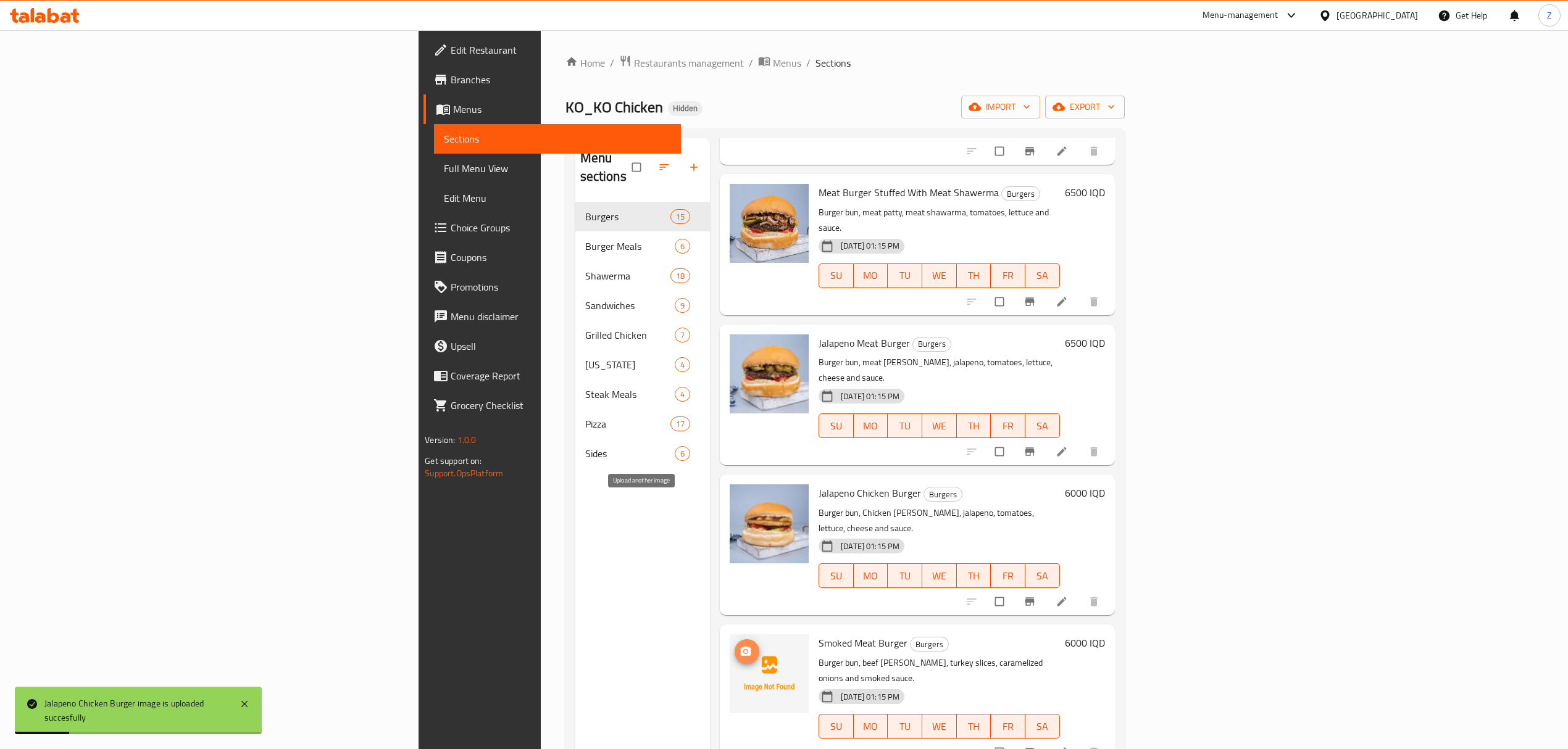
click at [741, 646] on icon "upload picture" at bounding box center [746, 651] width 11 height 10
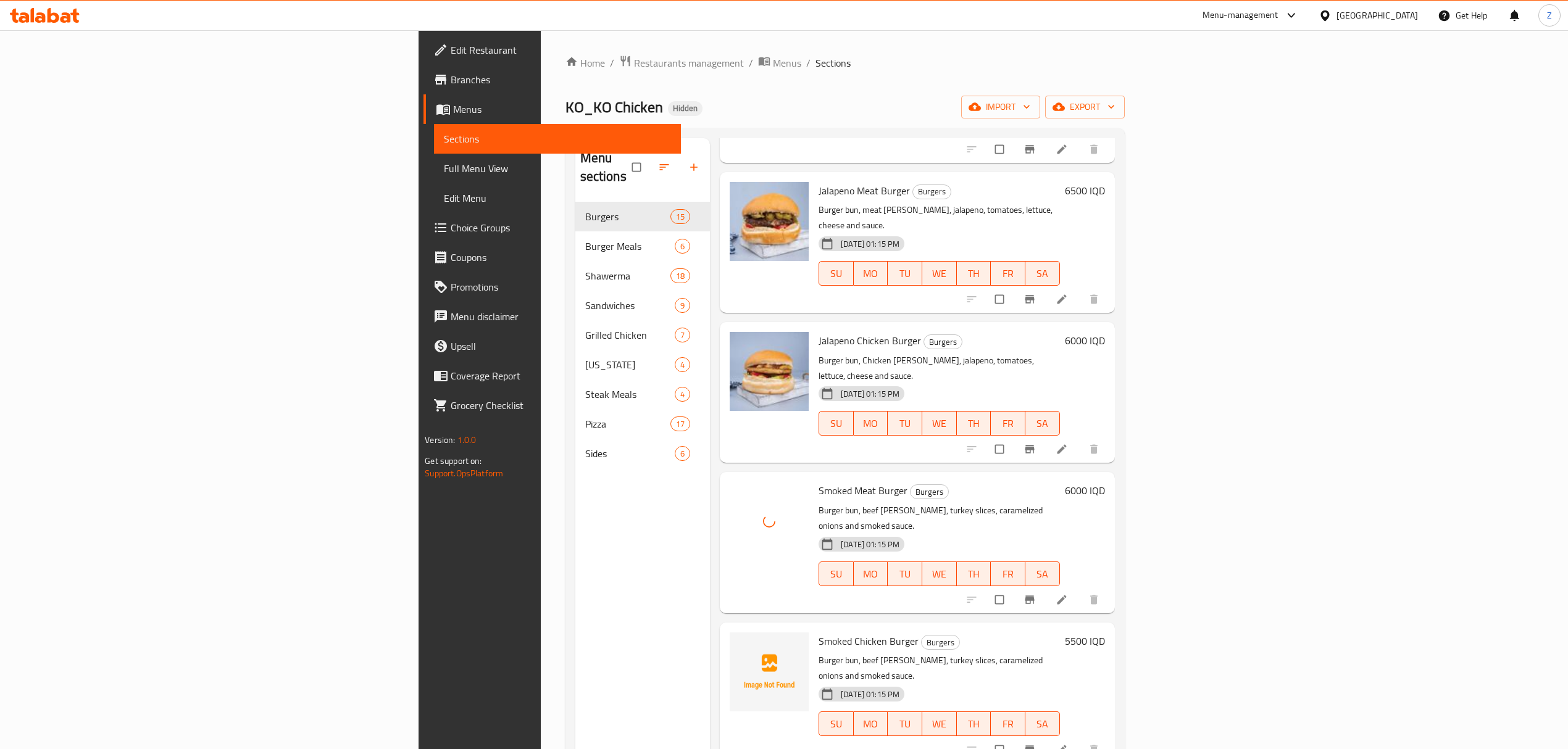
scroll to position [1198, 0]
click at [740, 643] on icon "upload picture" at bounding box center [746, 649] width 13 height 12
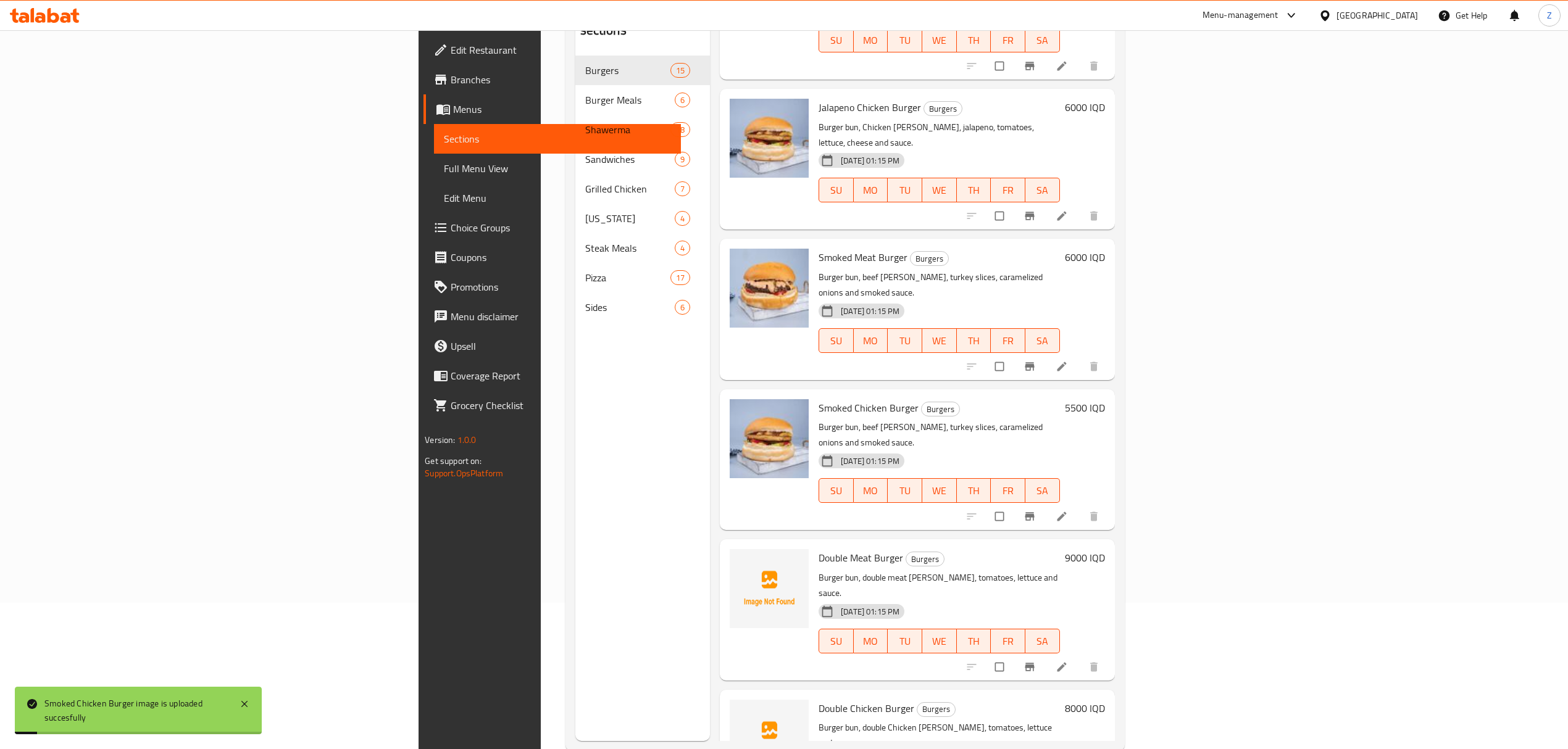
scroll to position [173, 0]
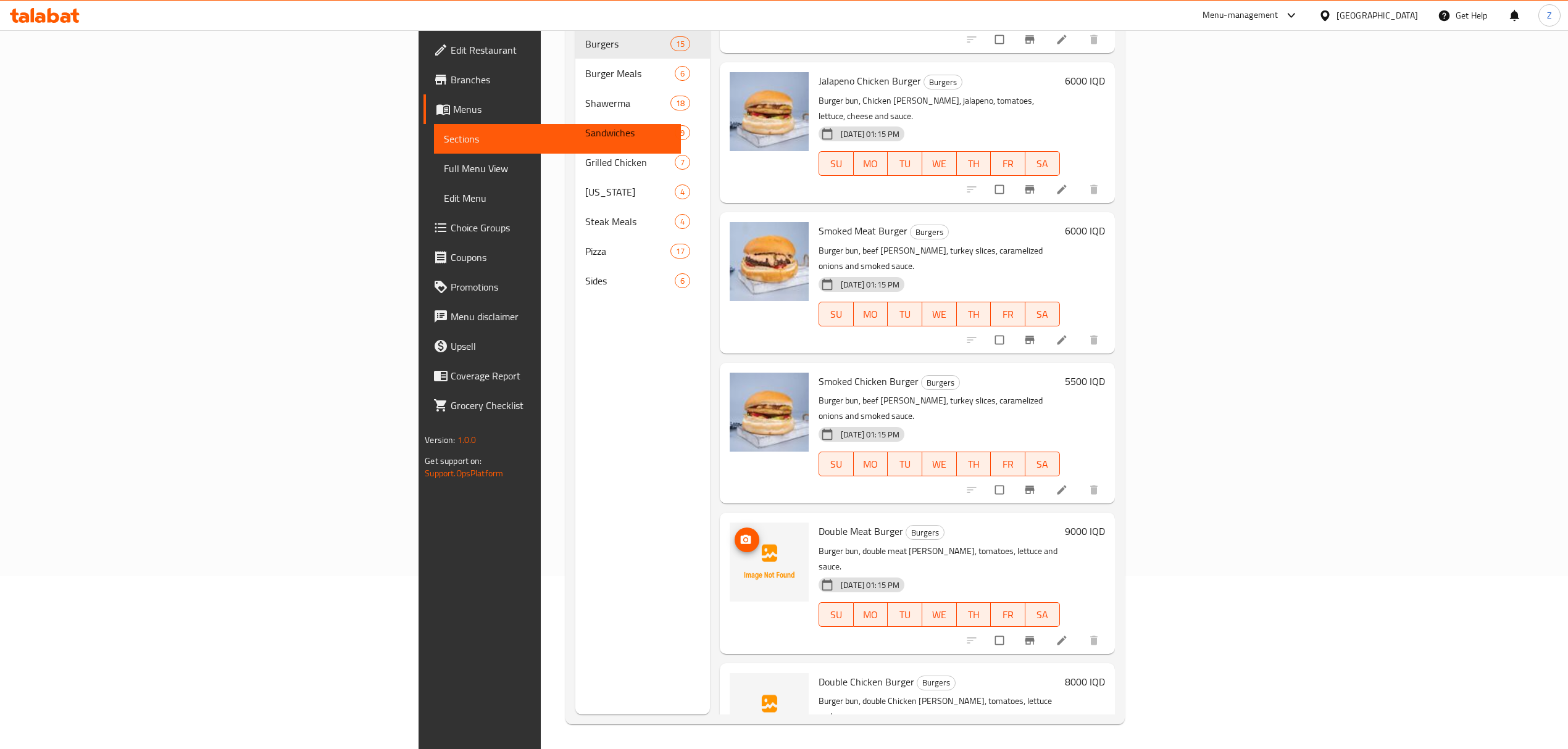
click at [729, 522] on img at bounding box center [769, 562] width 79 height 79
click at [735, 534] on span "upload picture" at bounding box center [747, 539] width 25 height 12
click at [740, 685] on icon "upload picture" at bounding box center [746, 690] width 13 height 12
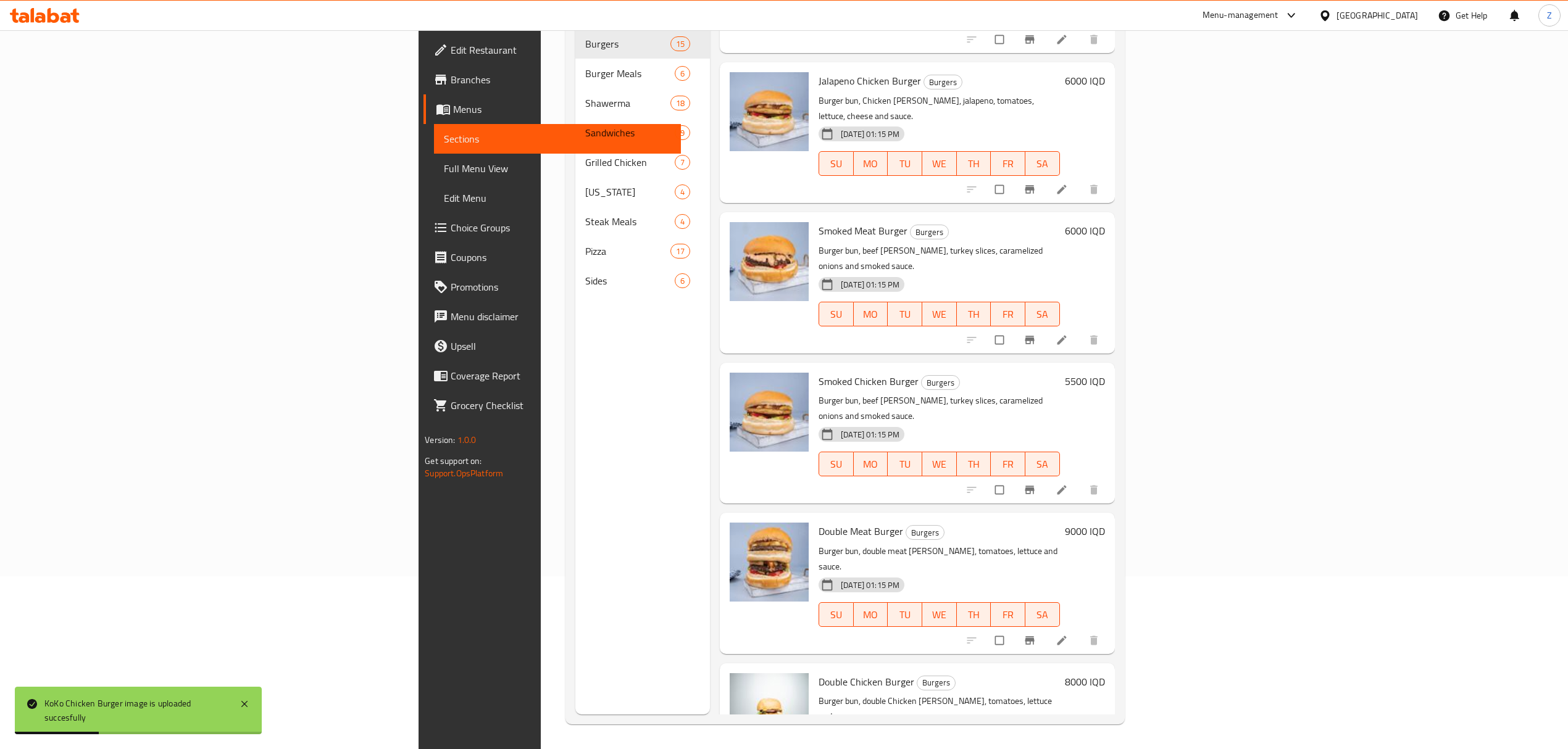
scroll to position [0, 0]
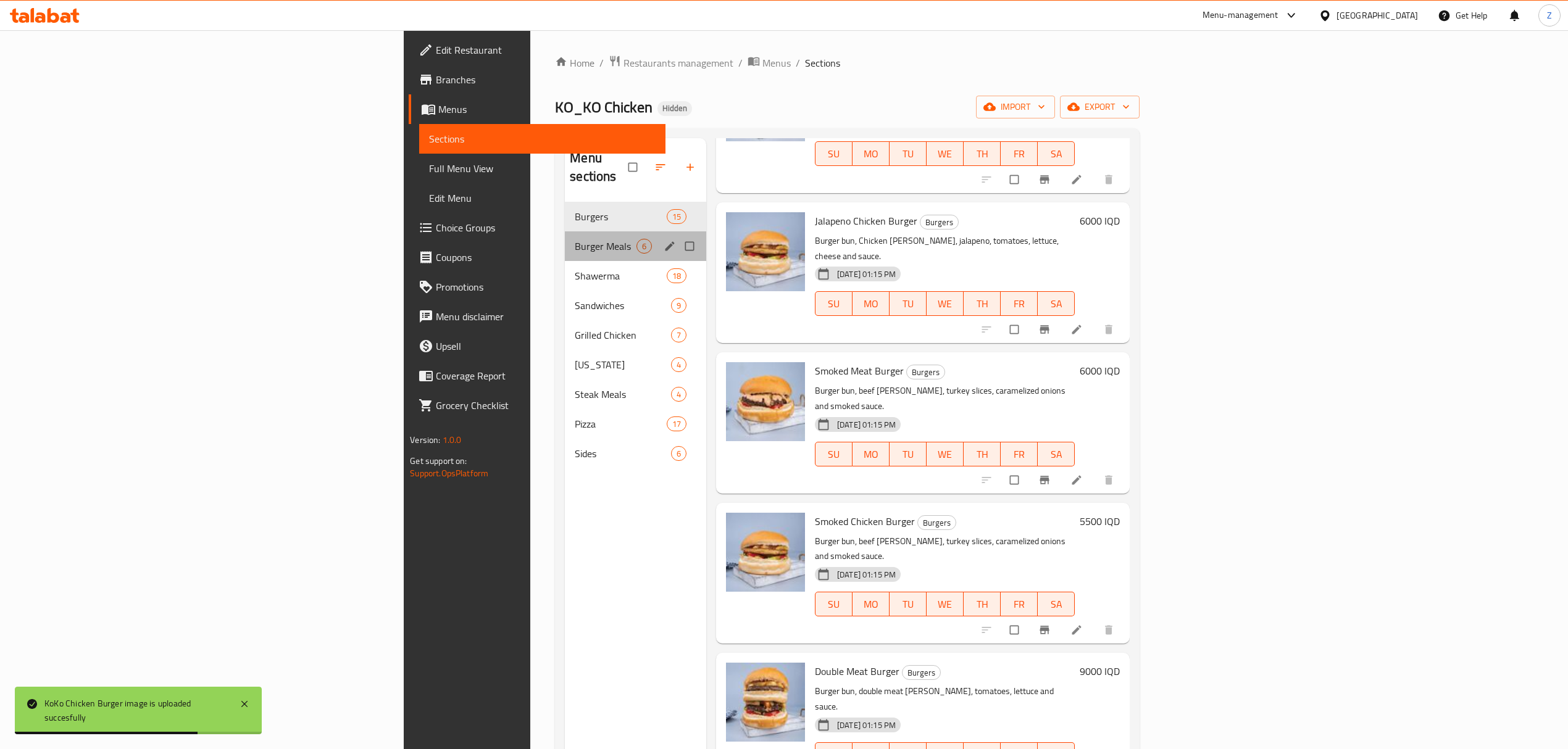
click at [565, 239] on div "Burger Meals 6" at bounding box center [635, 246] width 141 height 30
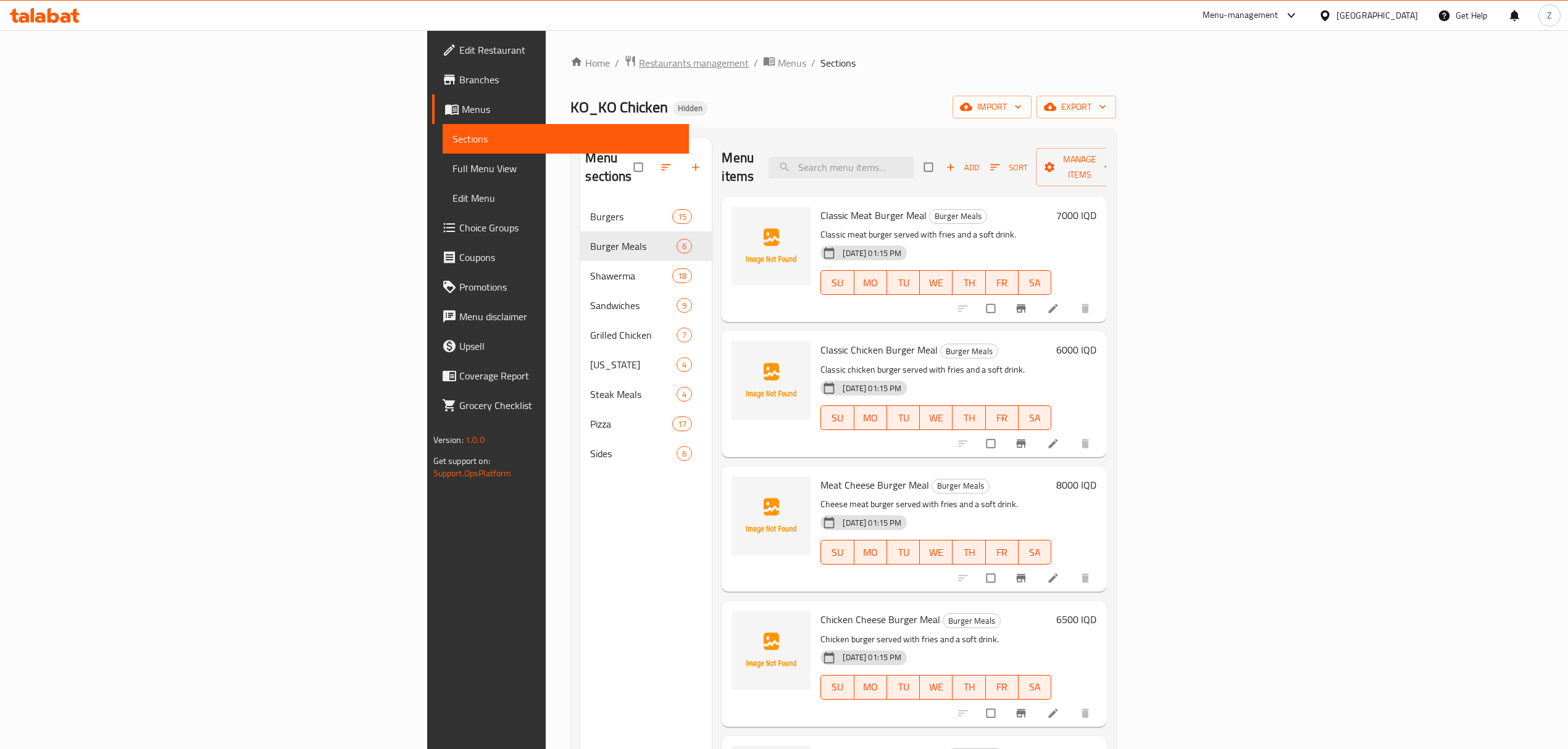
click at [639, 66] on span "Restaurants management" at bounding box center [694, 62] width 110 height 14
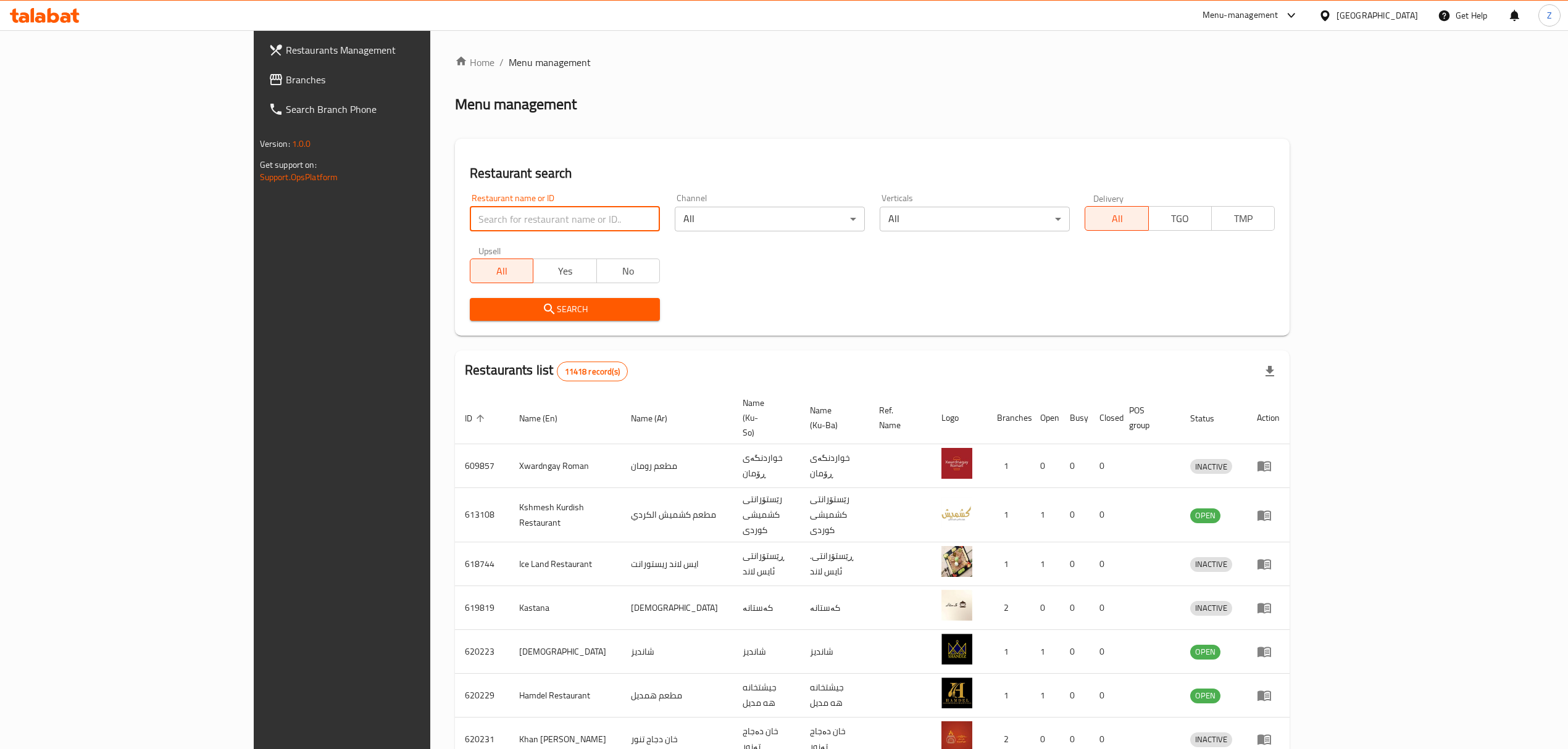
click at [485, 219] on input "search" at bounding box center [565, 219] width 190 height 25
click button "Search" at bounding box center [565, 310] width 190 height 23
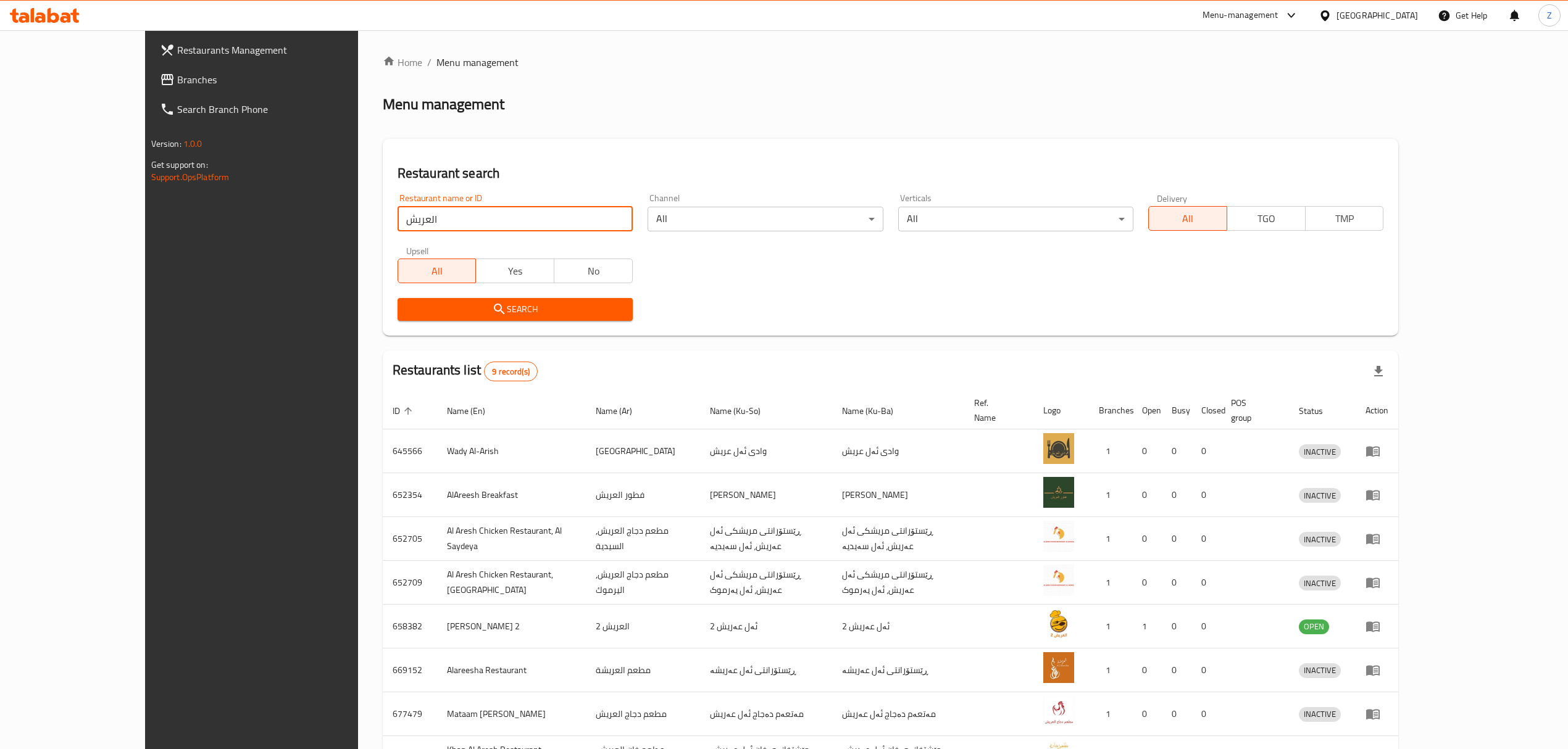
scroll to position [128, 0]
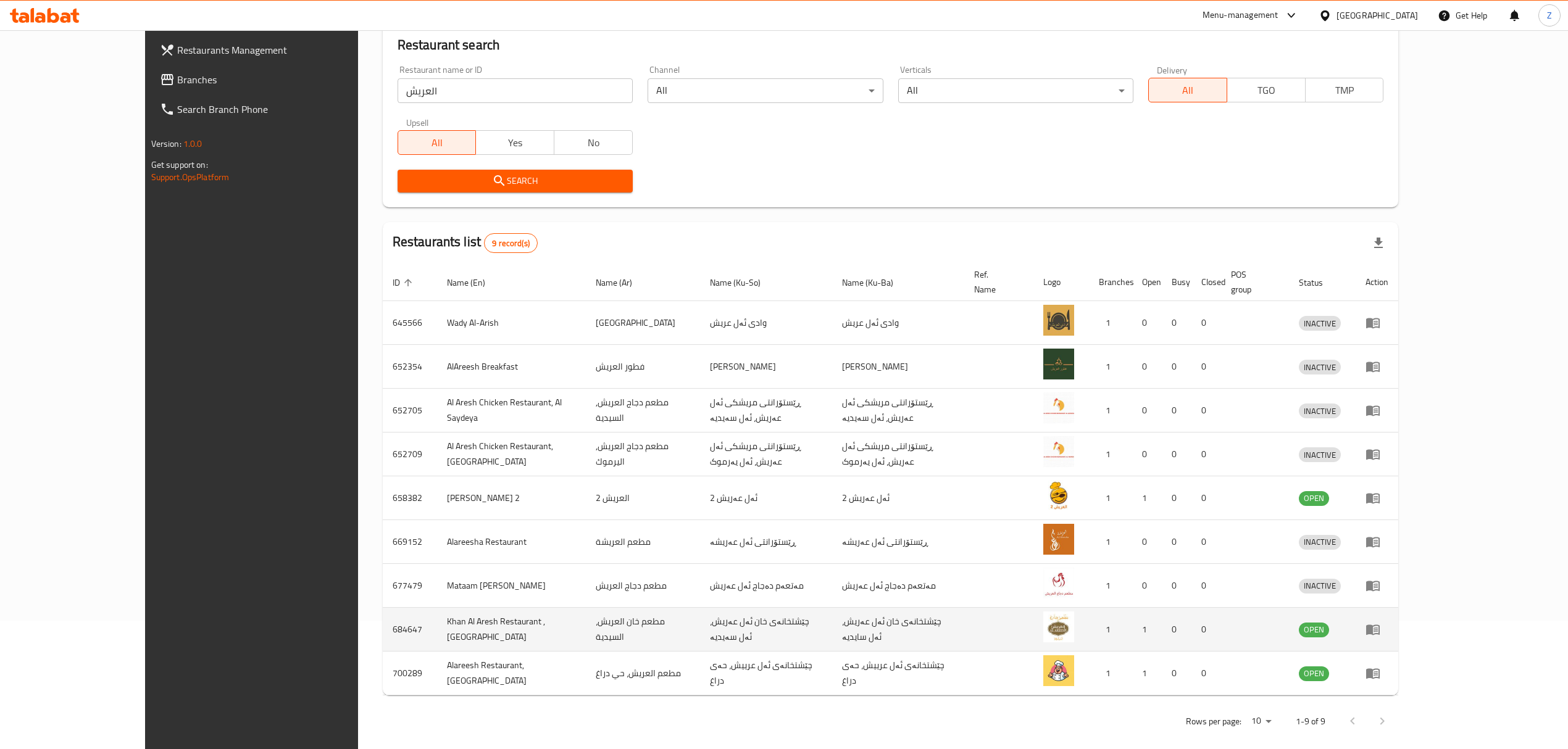
click at [437, 618] on td "Khan Al Aresh Restaurant , [GEOGRAPHIC_DATA]" at bounding box center [511, 630] width 149 height 44
copy td "Khan Al Aresh Restaurant , [GEOGRAPHIC_DATA]"
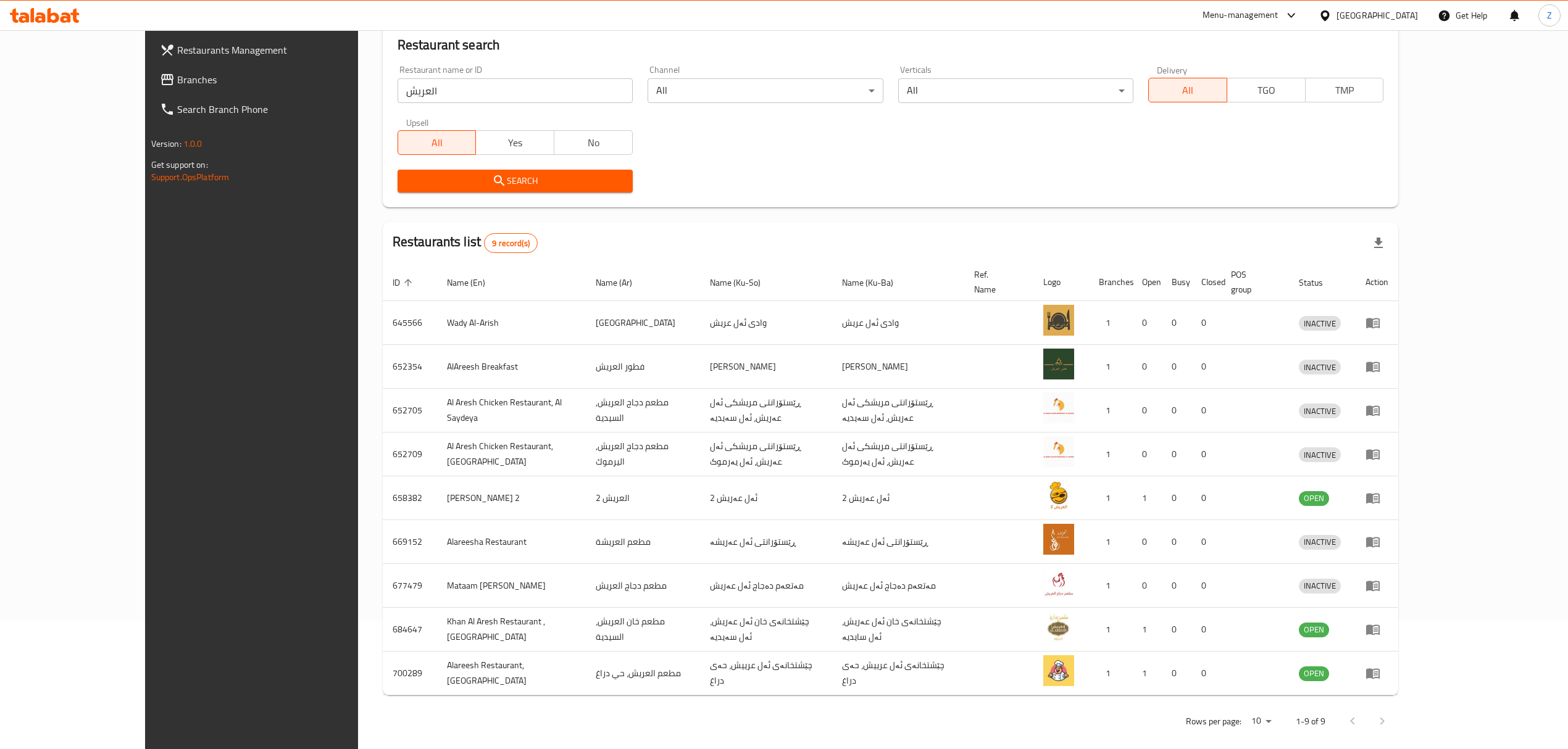
click at [397, 96] on input "العريش" at bounding box center [515, 90] width 235 height 25
click button "Search" at bounding box center [515, 181] width 235 height 23
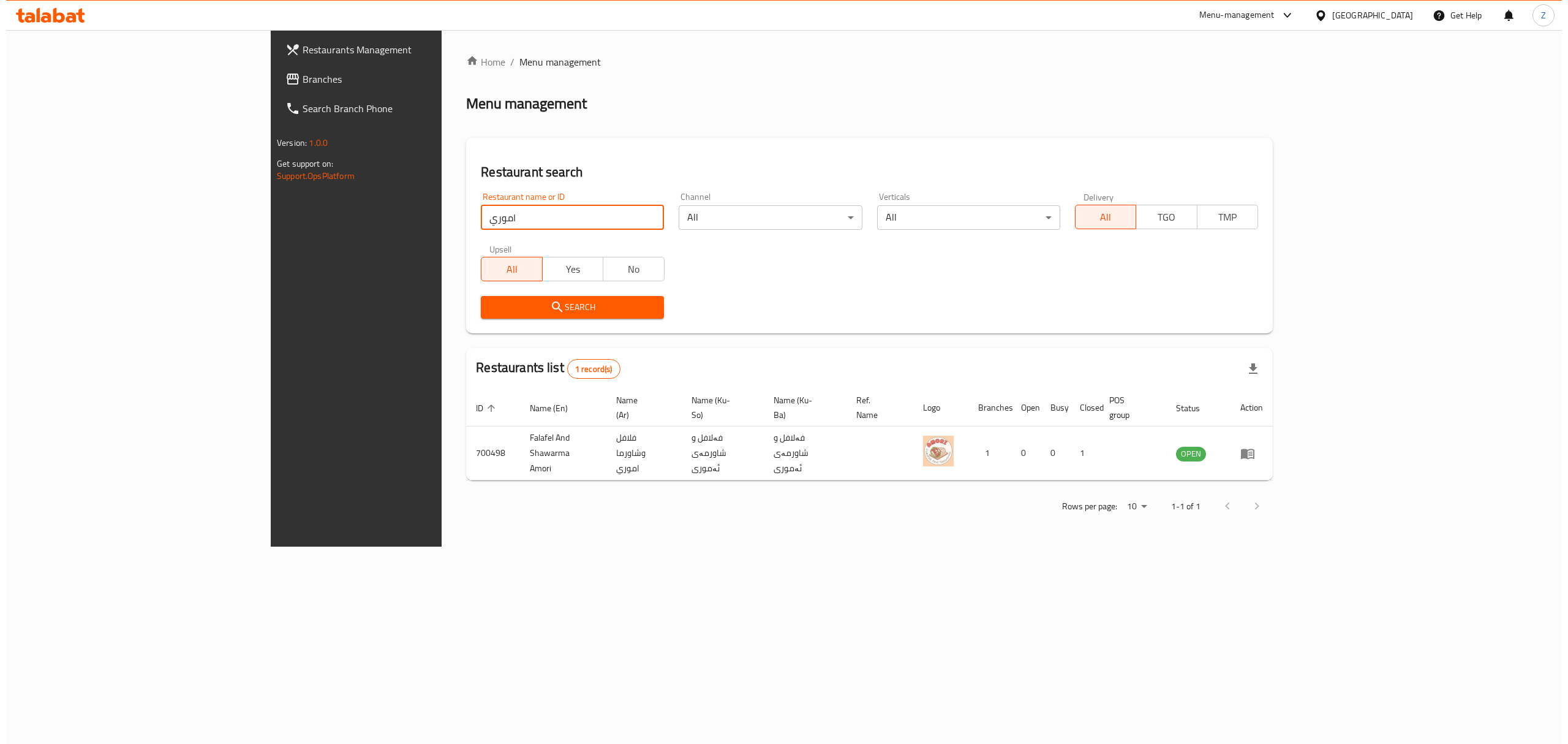
scroll to position [0, 0]
click at [481, 219] on input "اموري" at bounding box center [573, 218] width 183 height 25
type input "عموري"
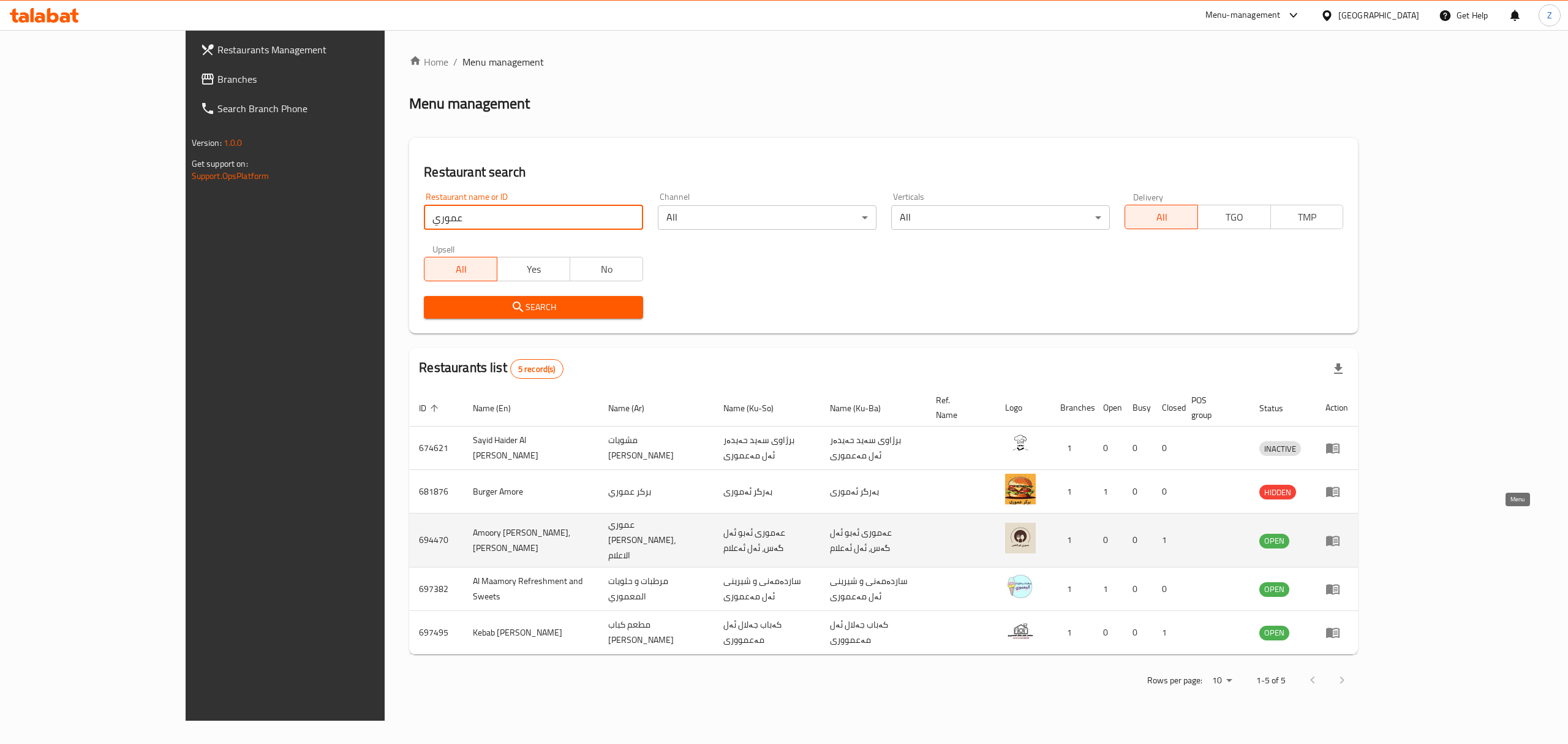
click at [1341, 533] on icon "enhanced table" at bounding box center [1332, 540] width 14 height 14
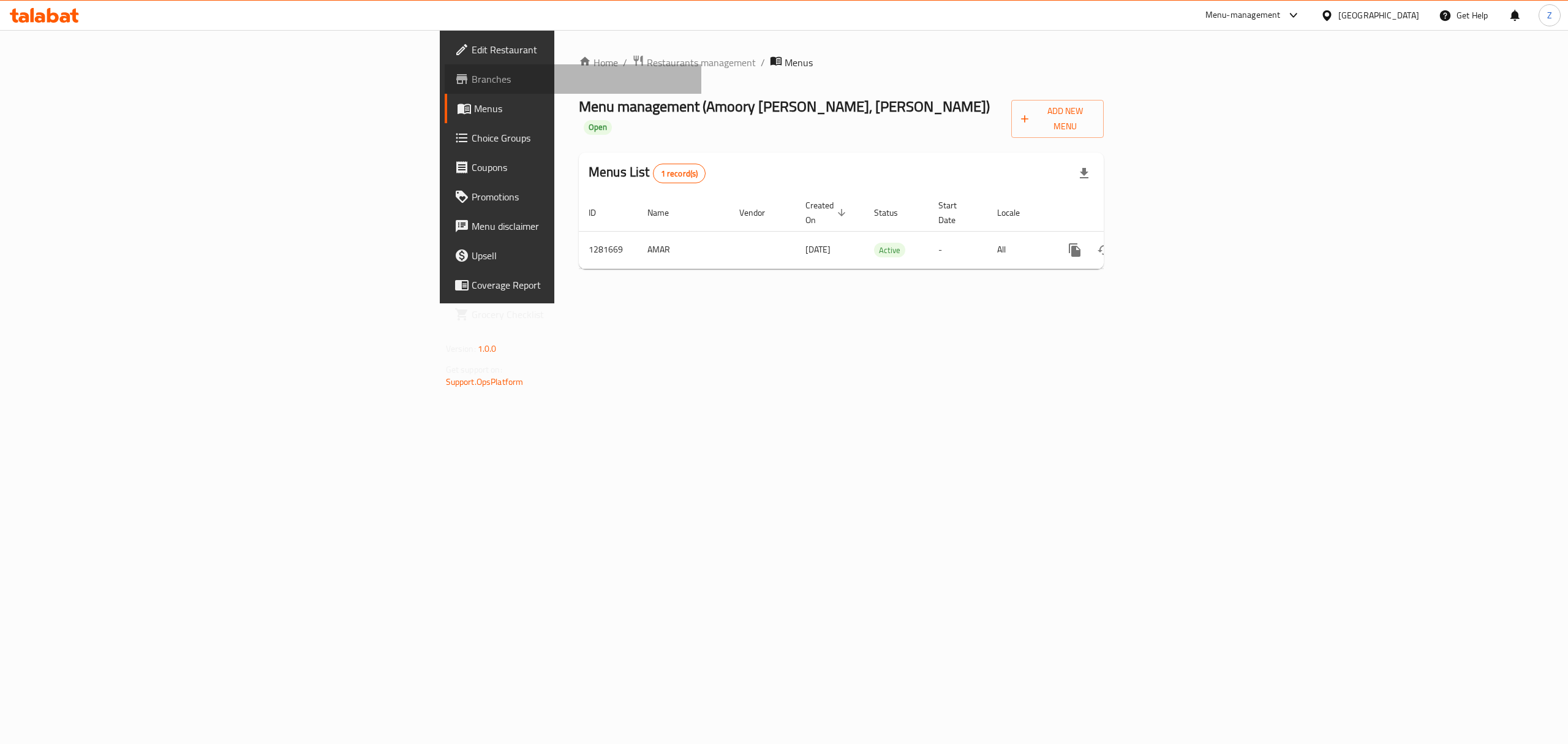
click at [472, 81] on span "Branches" at bounding box center [582, 78] width 221 height 14
